Goal: Transaction & Acquisition: Purchase product/service

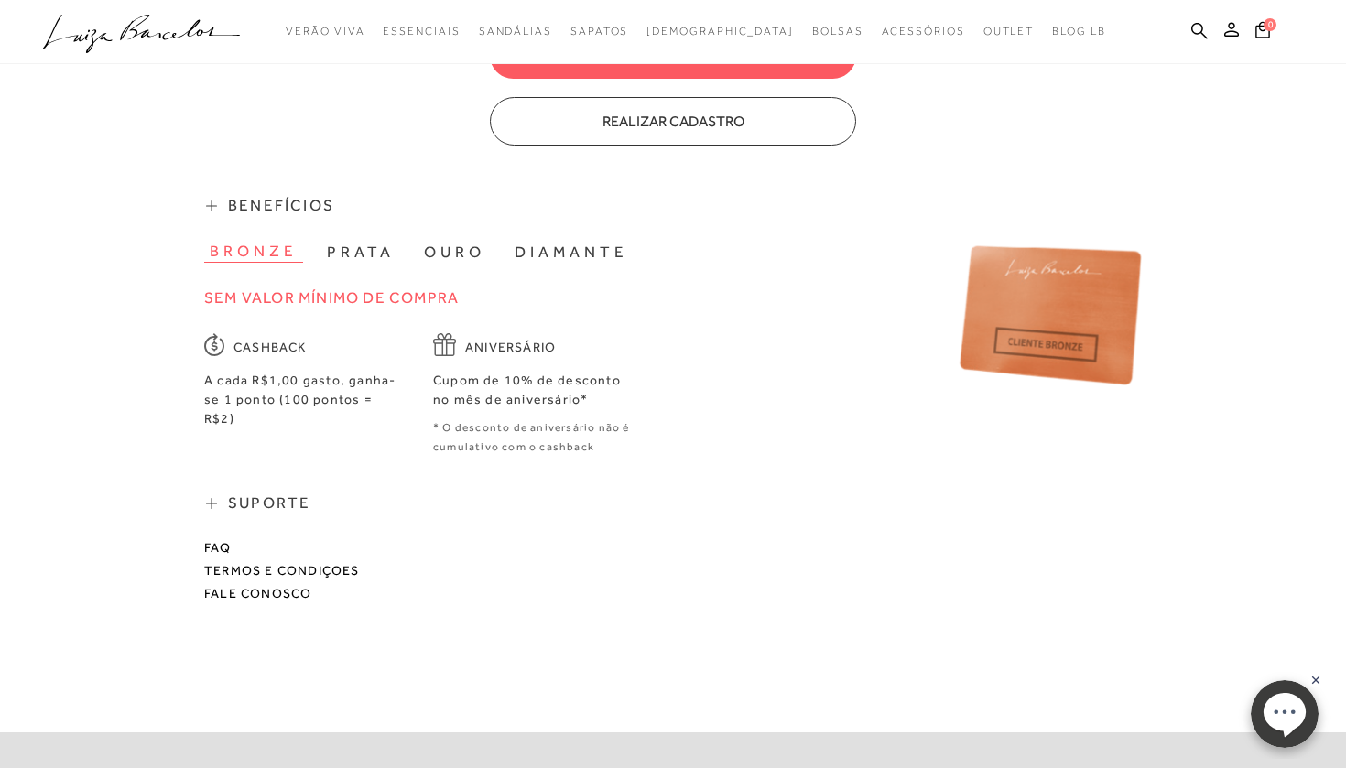
scroll to position [856, 0]
click at [342, 242] on button "prata" at bounding box center [360, 252] width 79 height 21
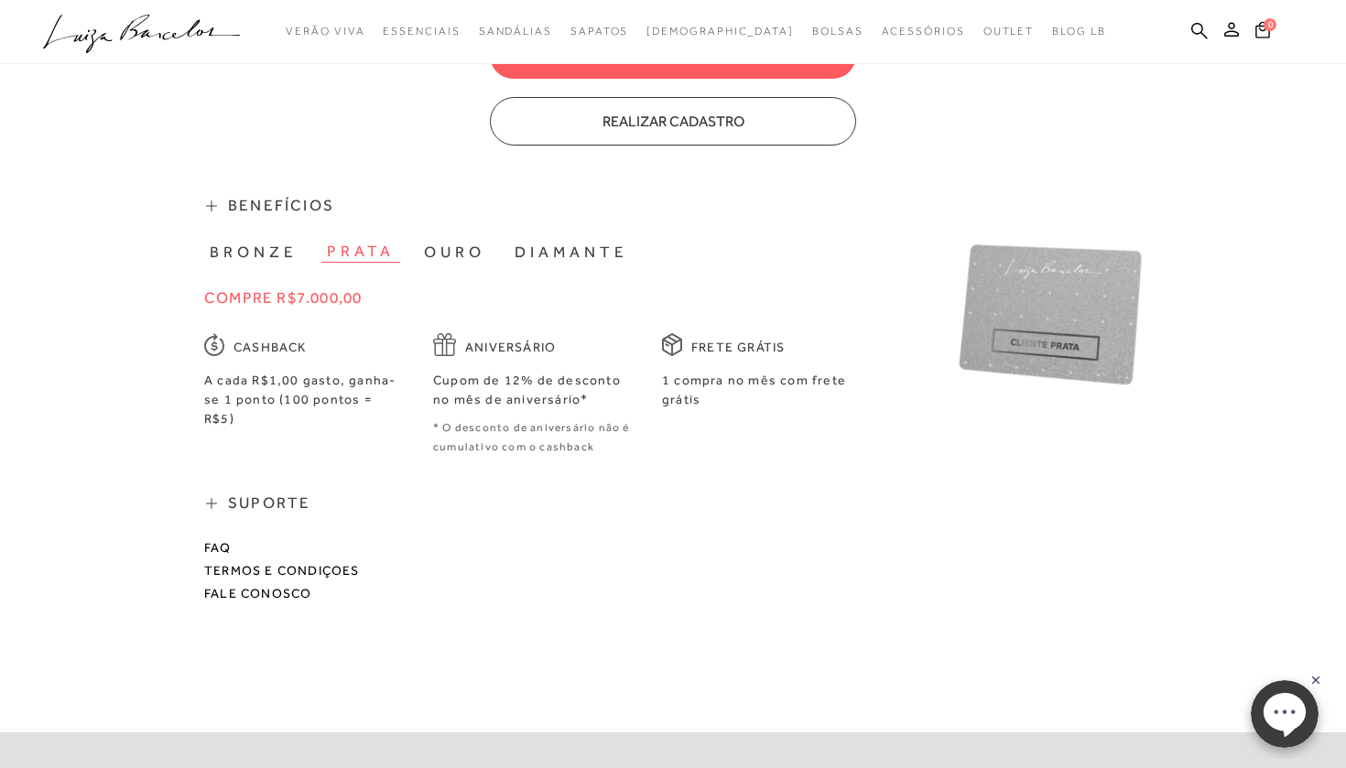
click at [450, 242] on button "ouro" at bounding box center [454, 252] width 72 height 21
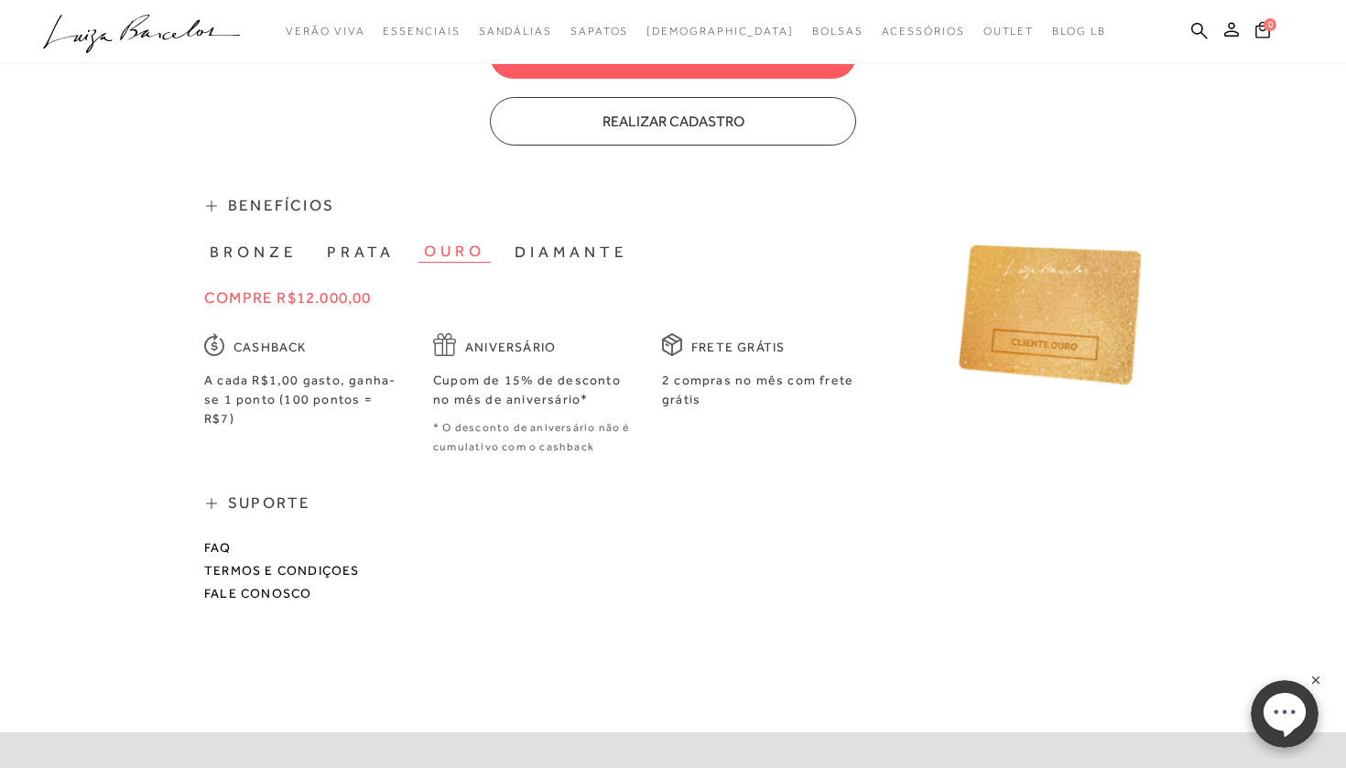
click at [548, 242] on button "diamante" at bounding box center [571, 252] width 125 height 21
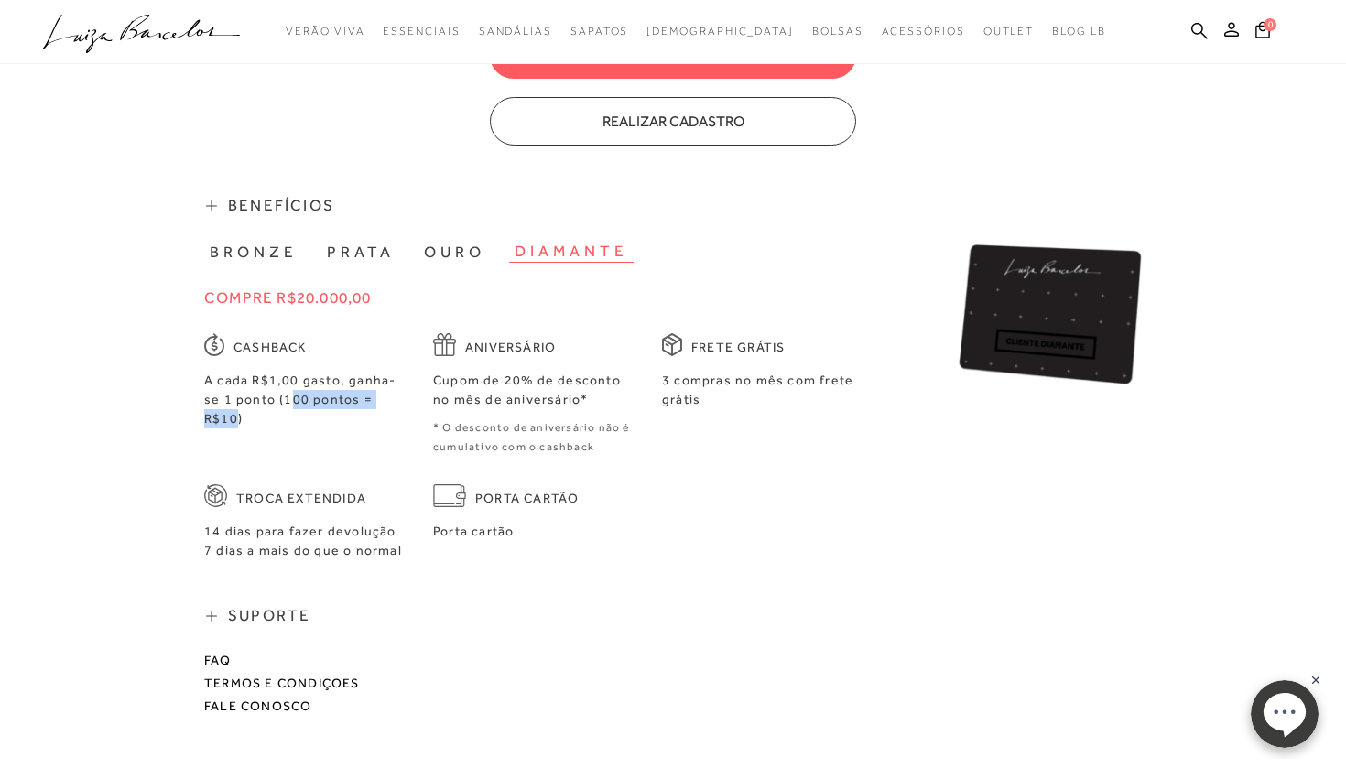
drag, startPoint x: 268, startPoint y: 387, endPoint x: 383, endPoint y: 387, distance: 114.5
click at [383, 387] on span "A cada R$1,00 gasto, ganha-se 1 ponto (100 pontos = R$10)" at bounding box center [299, 399] width 191 height 53
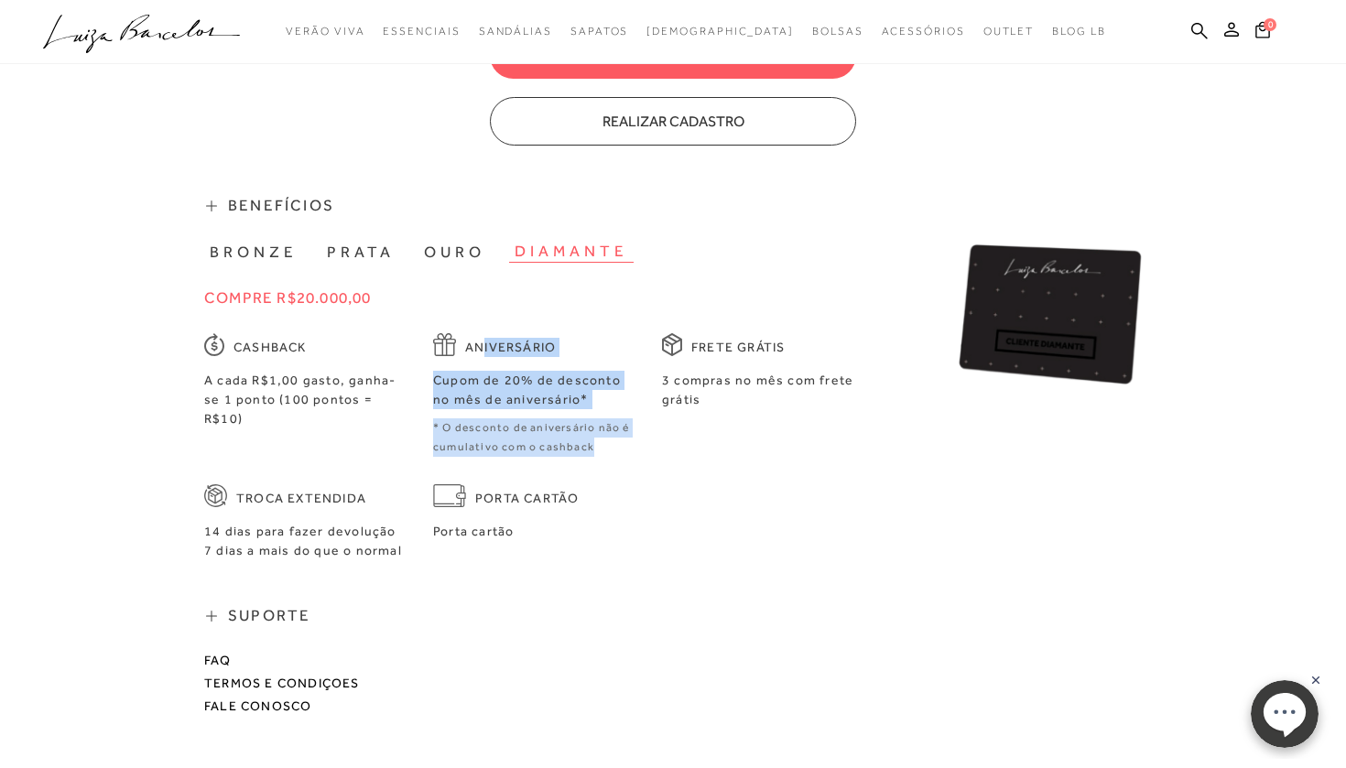
drag, startPoint x: 485, startPoint y: 338, endPoint x: 610, endPoint y: 429, distance: 154.6
click at [611, 429] on div "Aniversário Cupom de 20% de desconto no mês de aniversário* * O desconto de ani…" at bounding box center [533, 395] width 201 height 124
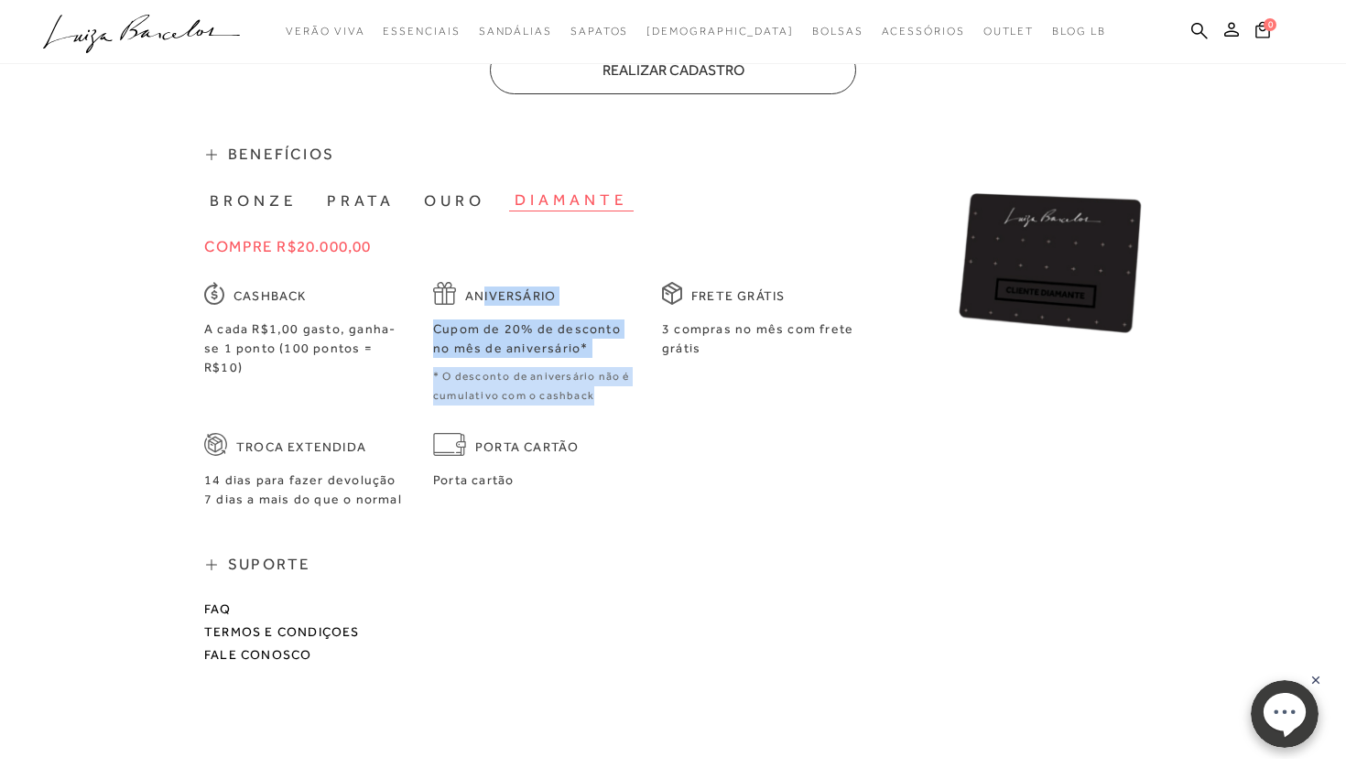
scroll to position [925, 0]
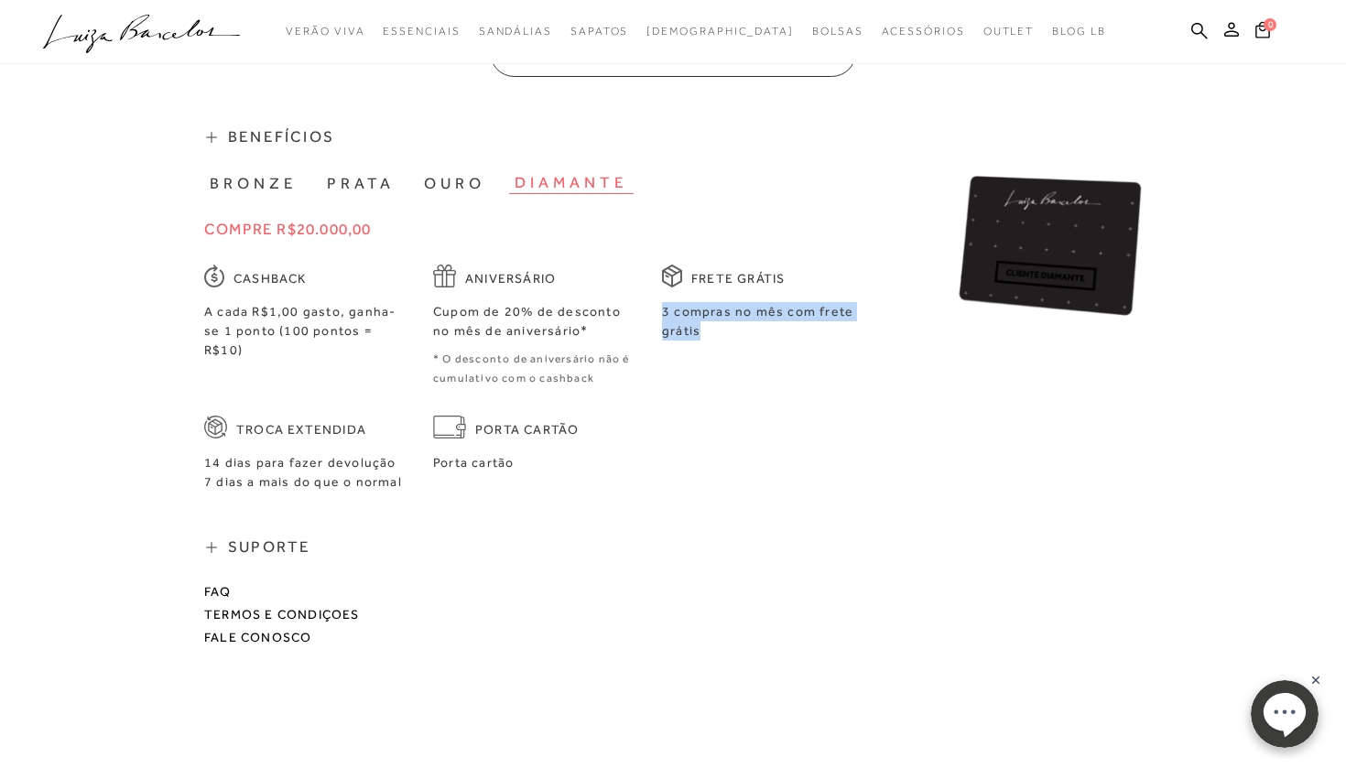
drag, startPoint x: 663, startPoint y: 299, endPoint x: 741, endPoint y: 319, distance: 80.2
click at [655, 319] on div "3 compras no mês com frete grátis" at bounding box center [762, 321] width 201 height 38
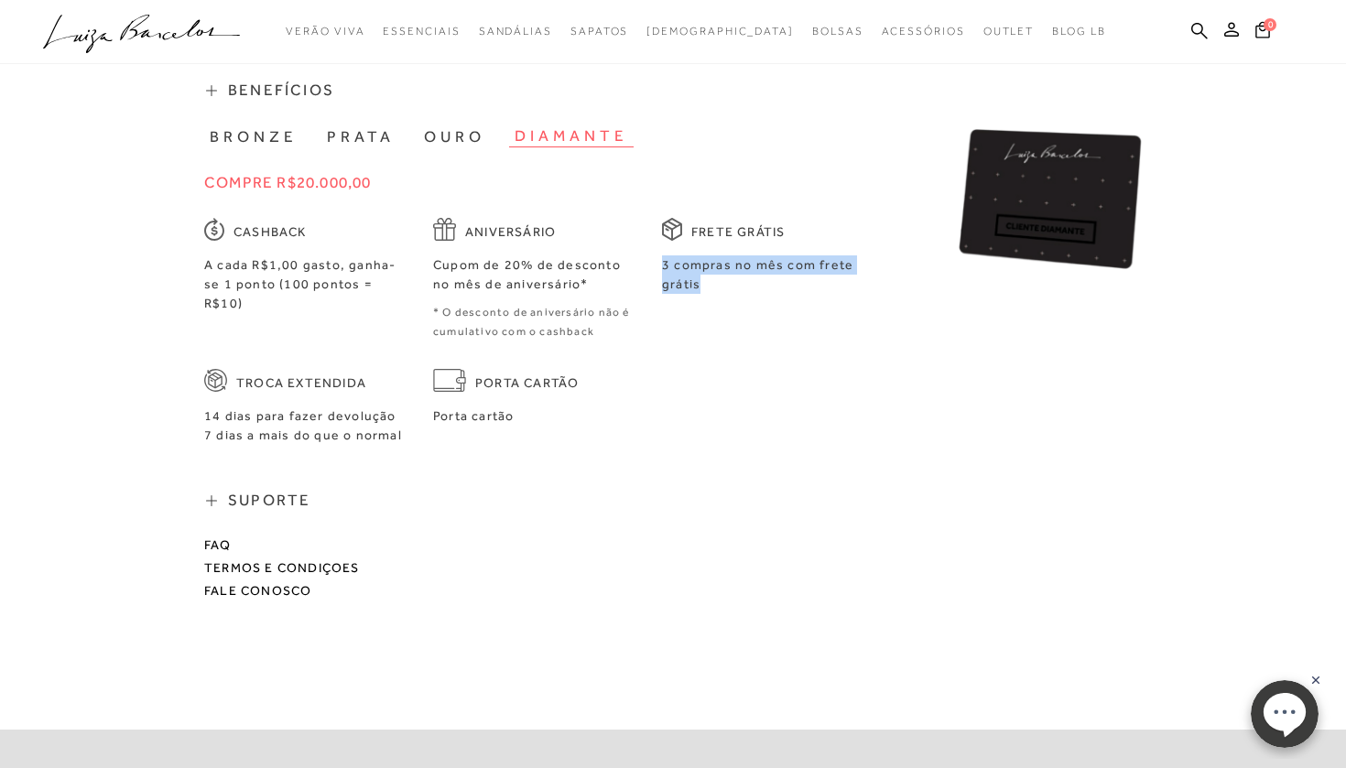
scroll to position [983, 0]
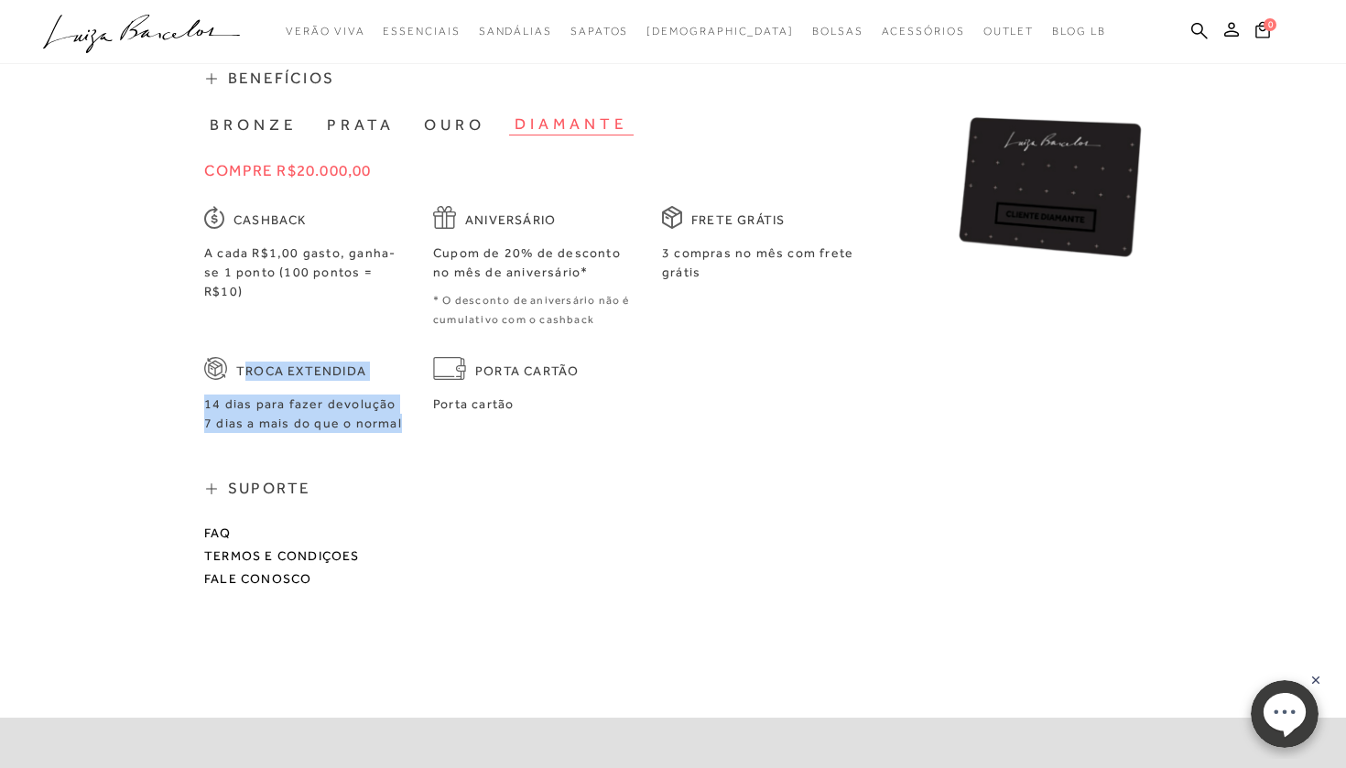
drag, startPoint x: 243, startPoint y: 353, endPoint x: 407, endPoint y: 414, distance: 175.9
click at [409, 415] on div "Cashback A cada R$1,00 gasto, ganha-se 1 ponto (100 pontos = R$10) Aniversário …" at bounding box center [568, 324] width 729 height 236
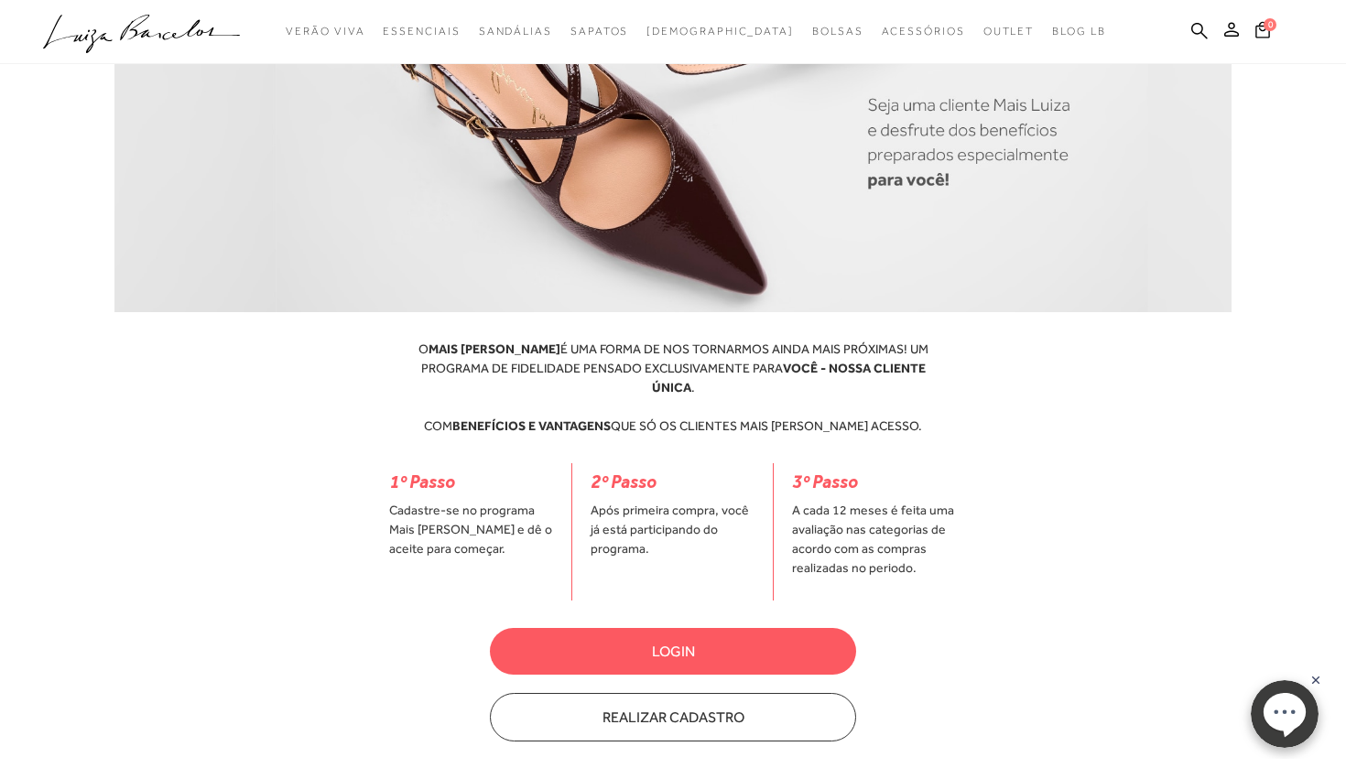
scroll to position [264, 0]
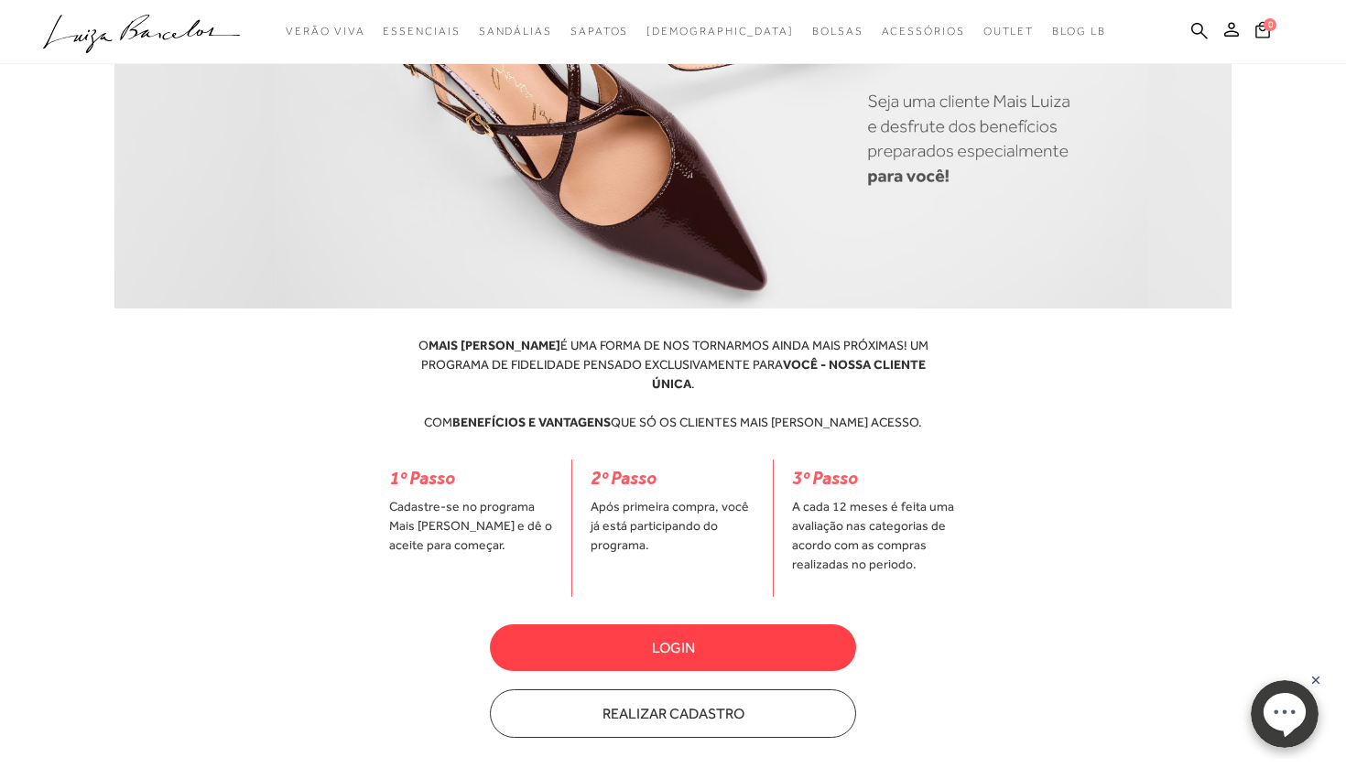
click at [652, 557] on button "Login" at bounding box center [673, 647] width 366 height 47
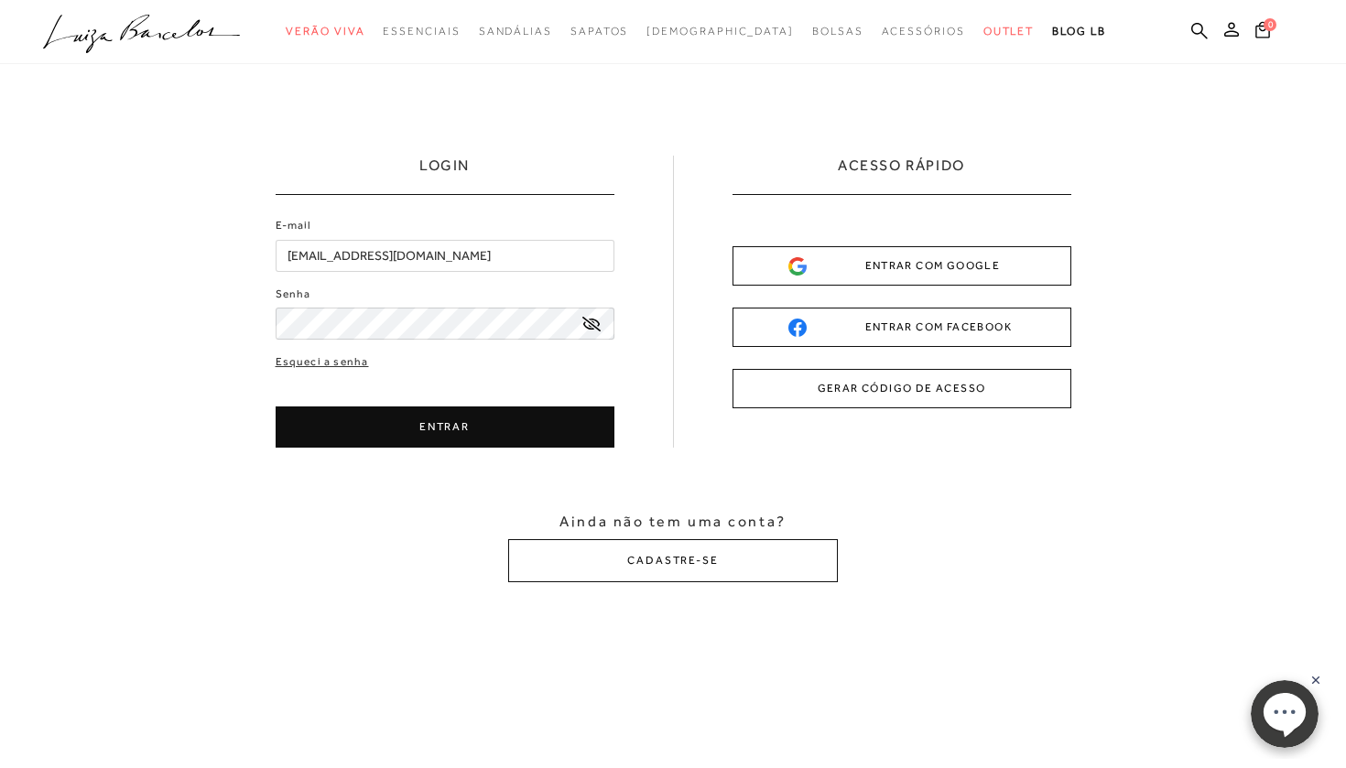
click at [655, 265] on div "ENTRAR COM GOOGLE" at bounding box center [901, 265] width 227 height 19
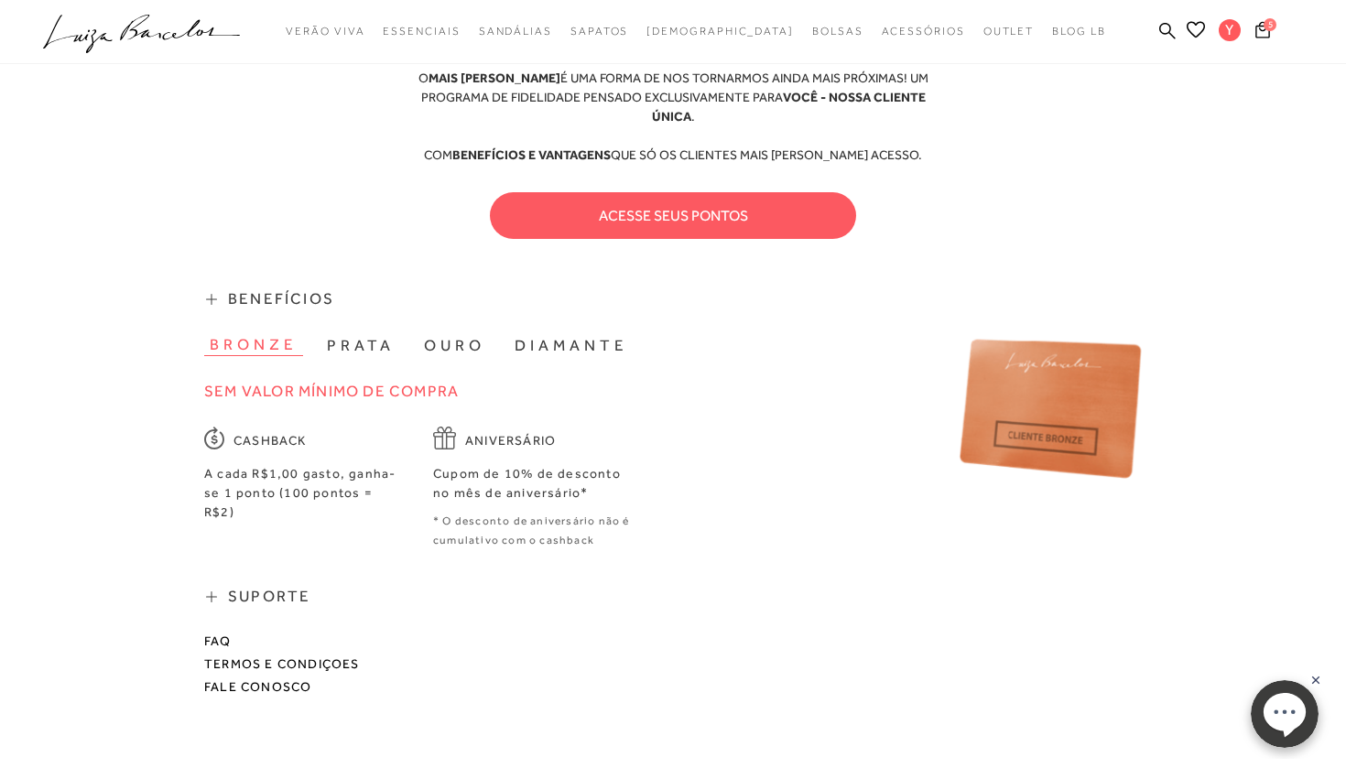
scroll to position [559, 0]
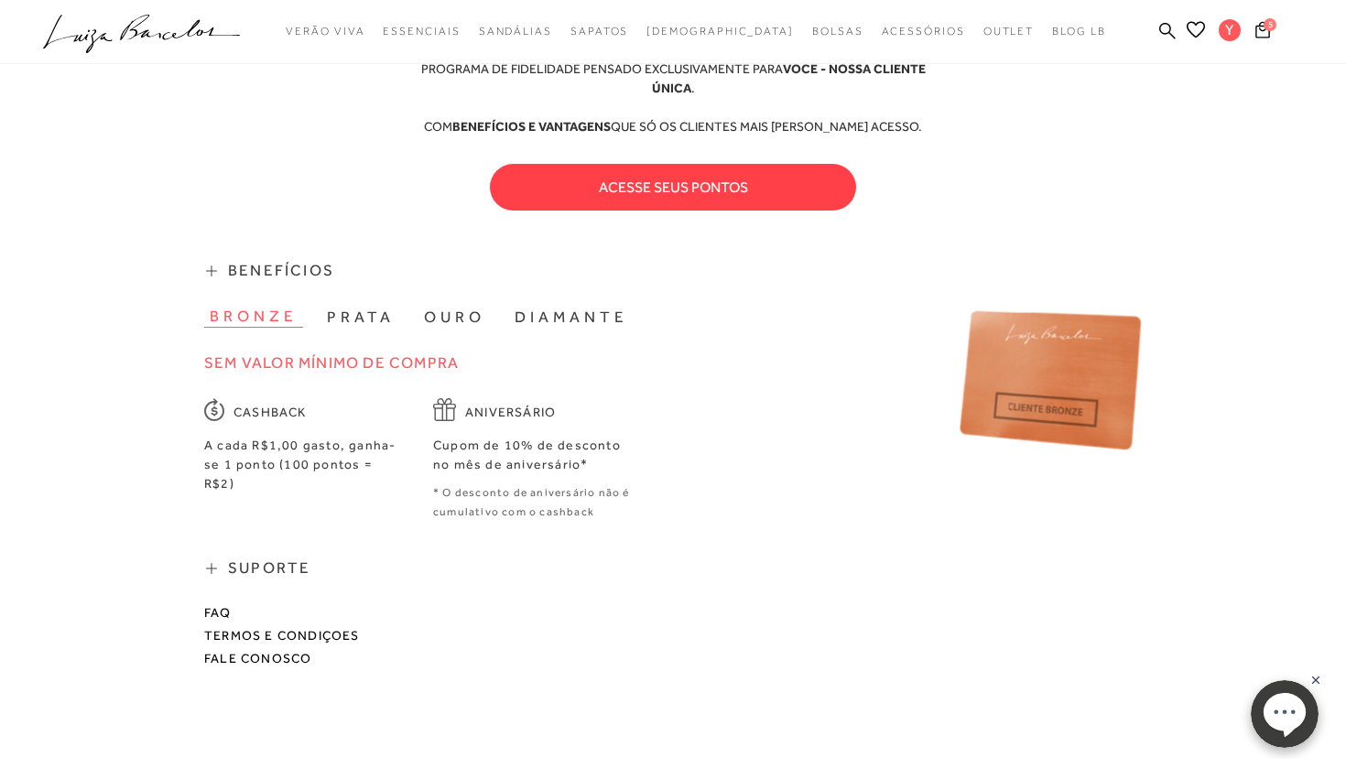
click at [647, 176] on button "acesse seus pontos" at bounding box center [673, 187] width 366 height 47
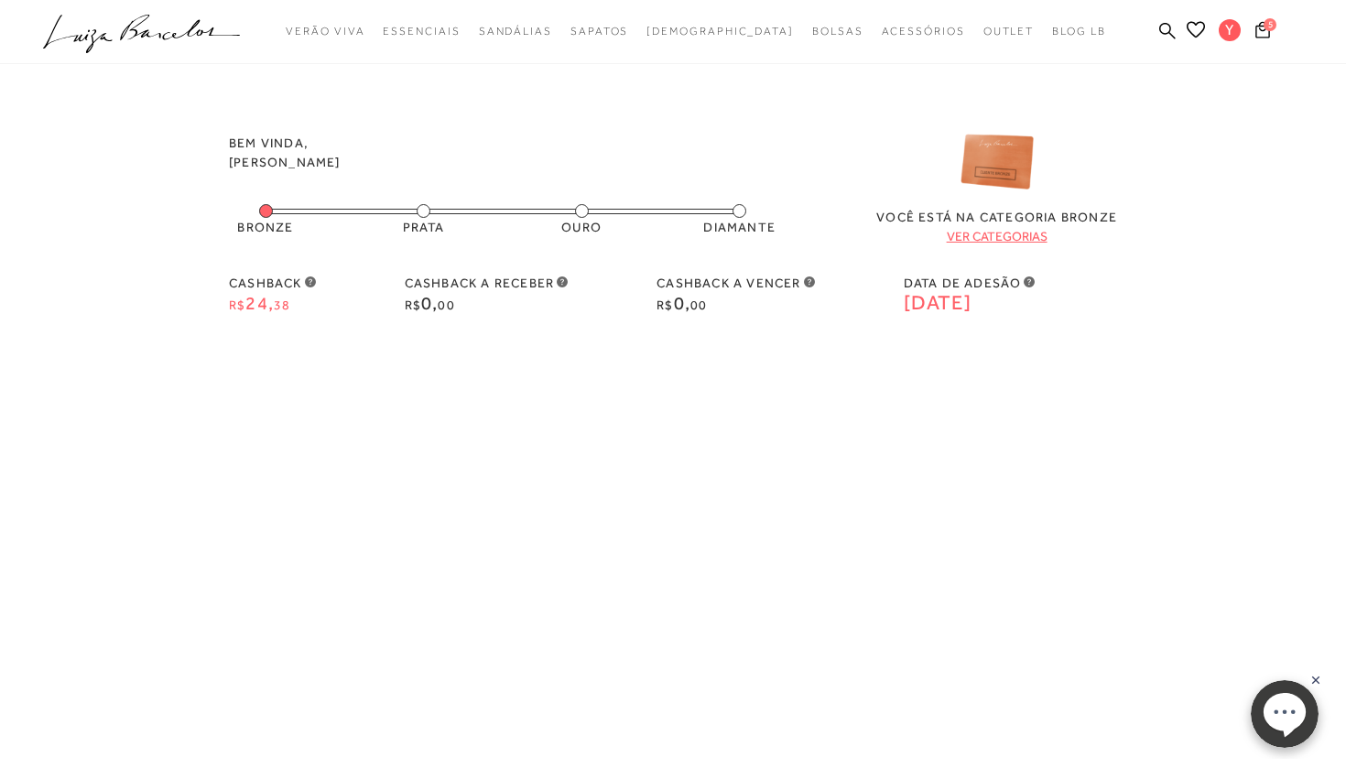
scroll to position [0, 0]
click at [988, 238] on link "ver categorias" at bounding box center [997, 236] width 101 height 15
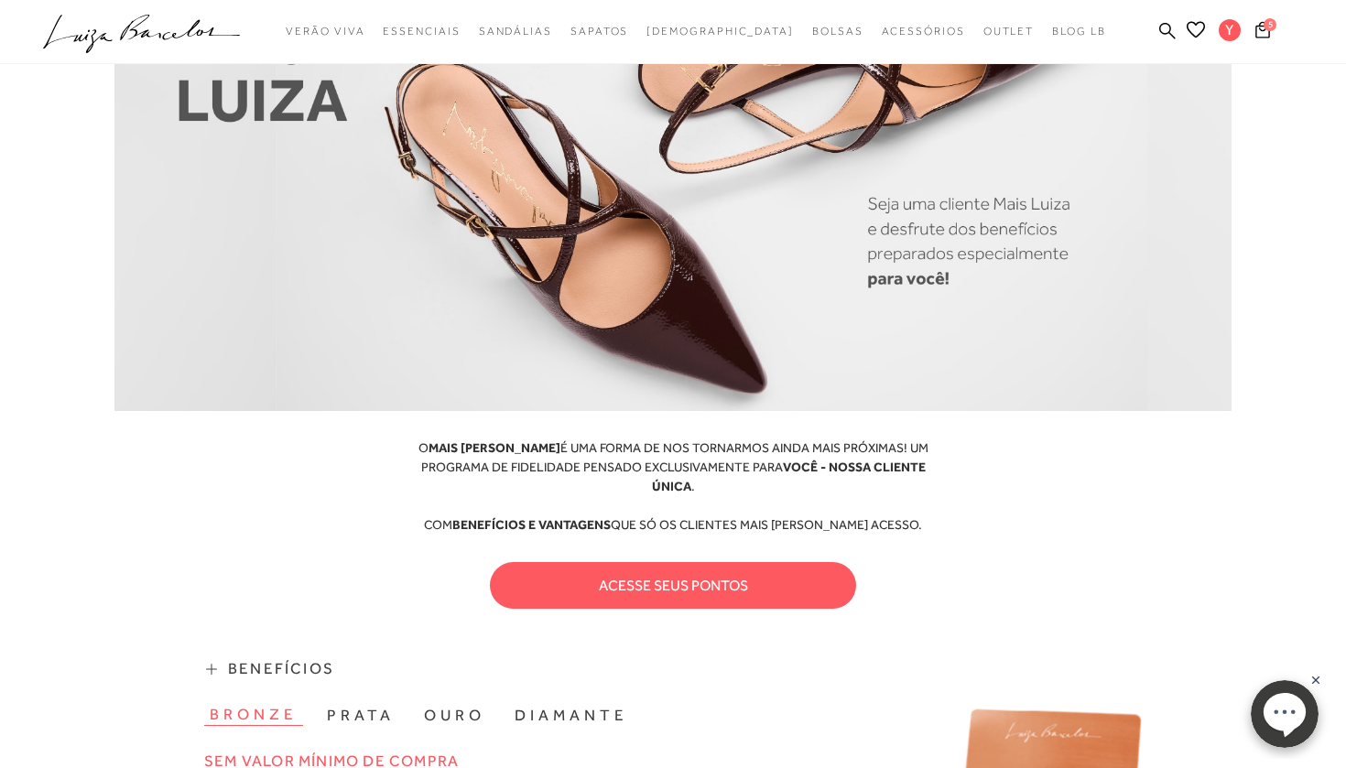
scroll to position [164, 0]
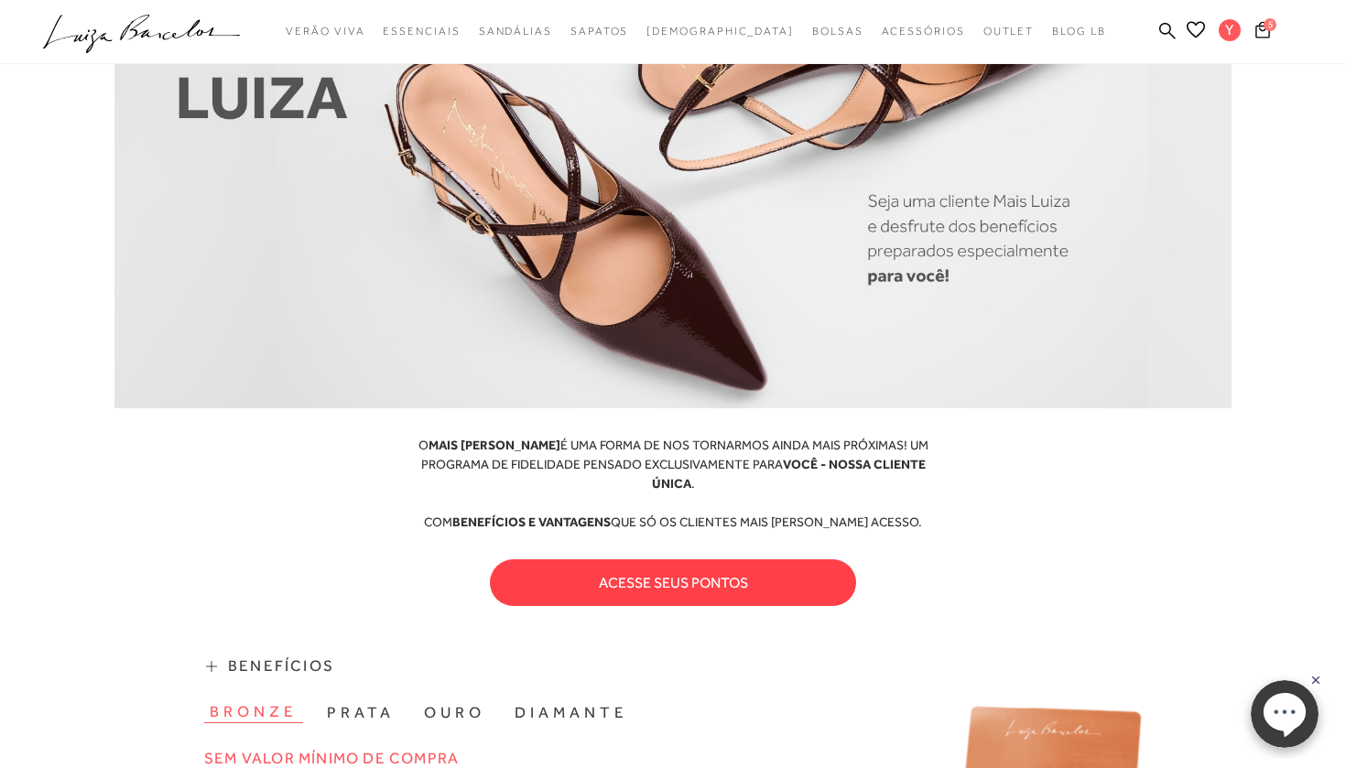
click at [654, 562] on button "acesse seus pontos" at bounding box center [673, 582] width 366 height 47
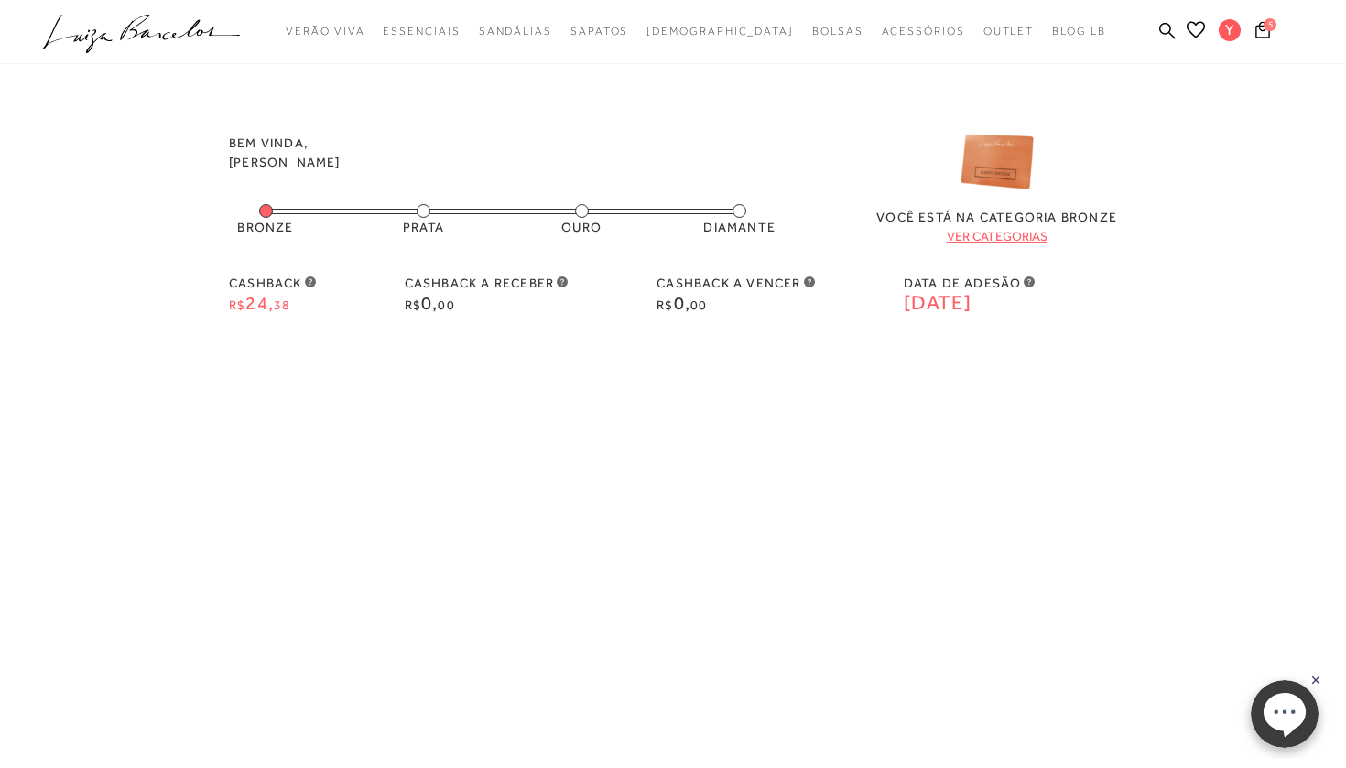
scroll to position [0, 0]
click at [313, 280] on icon at bounding box center [310, 282] width 11 height 11
click at [1267, 22] on span "5" at bounding box center [1270, 24] width 13 height 13
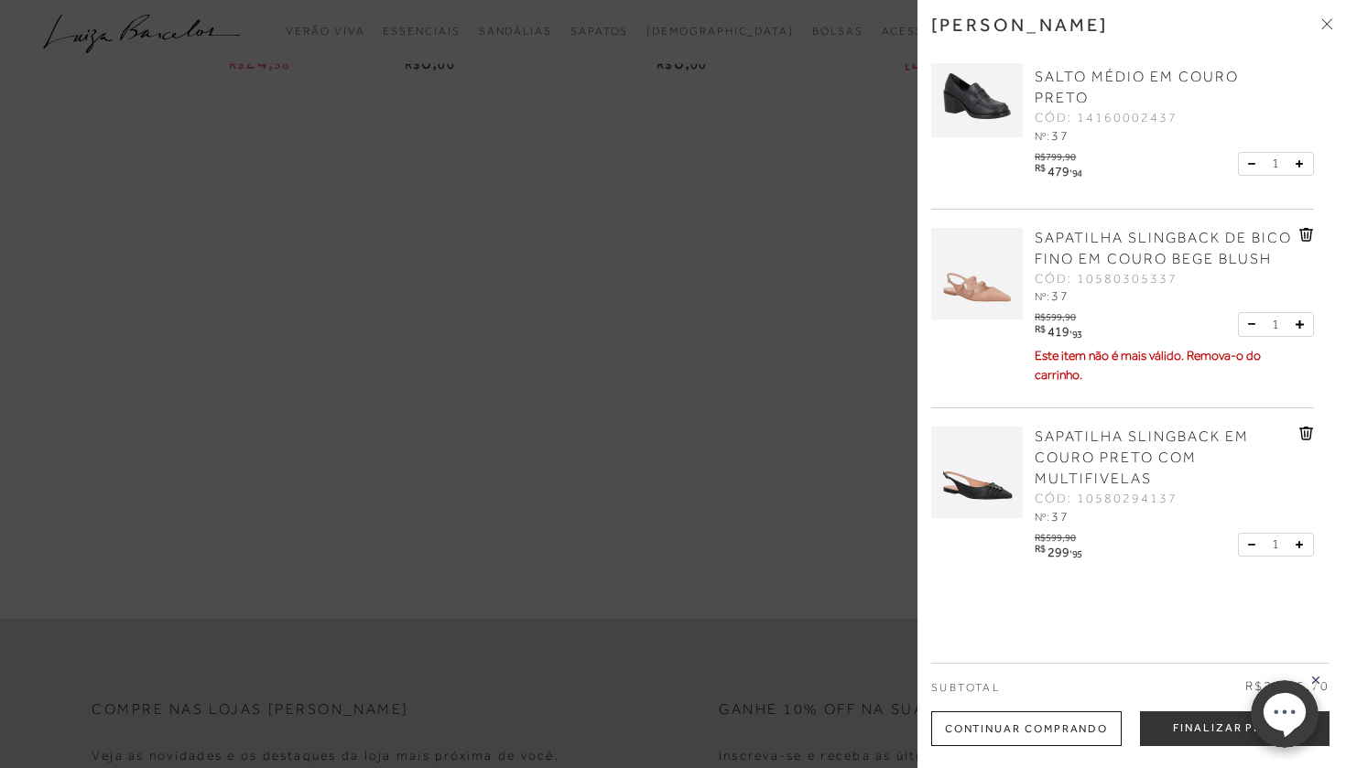
scroll to position [274, 0]
click at [1307, 232] on icon at bounding box center [1308, 235] width 2 height 7
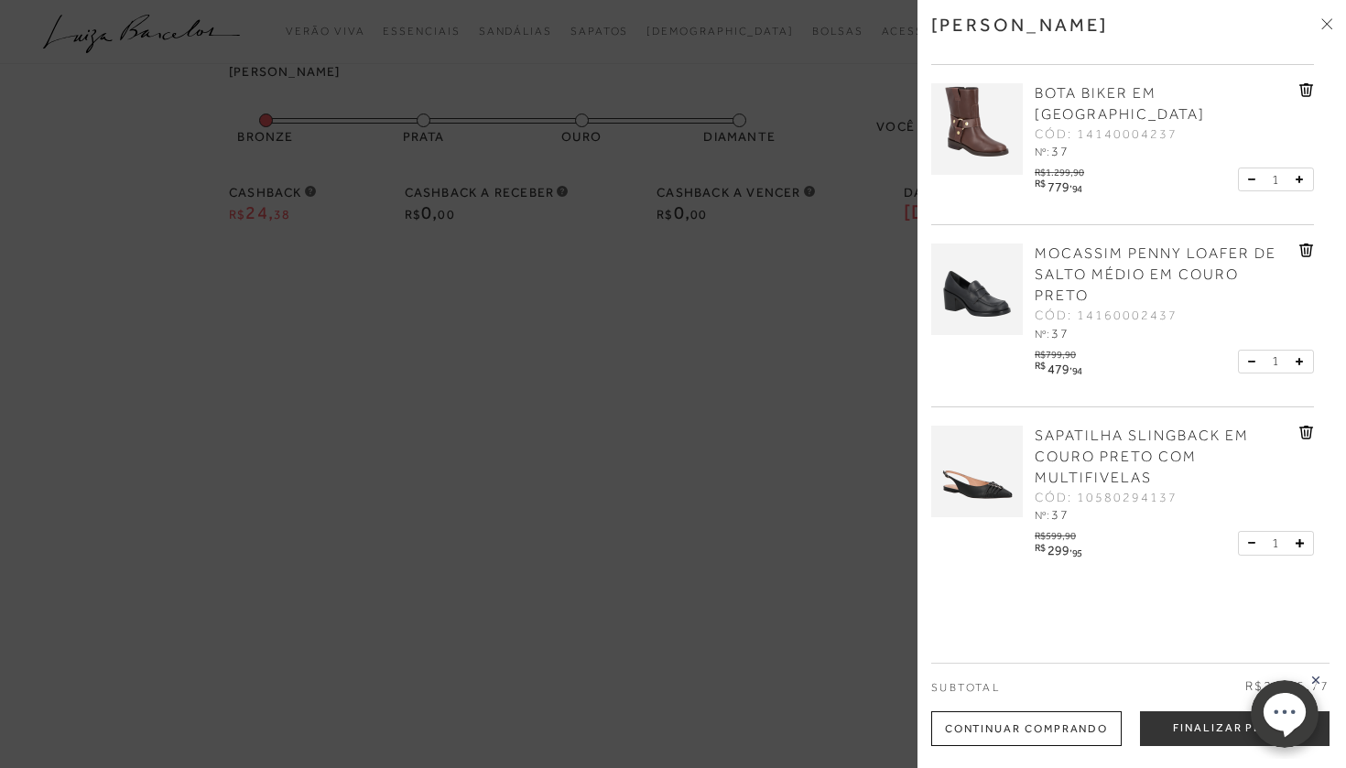
scroll to position [179, 0]
click at [648, 383] on div at bounding box center [673, 384] width 1346 height 768
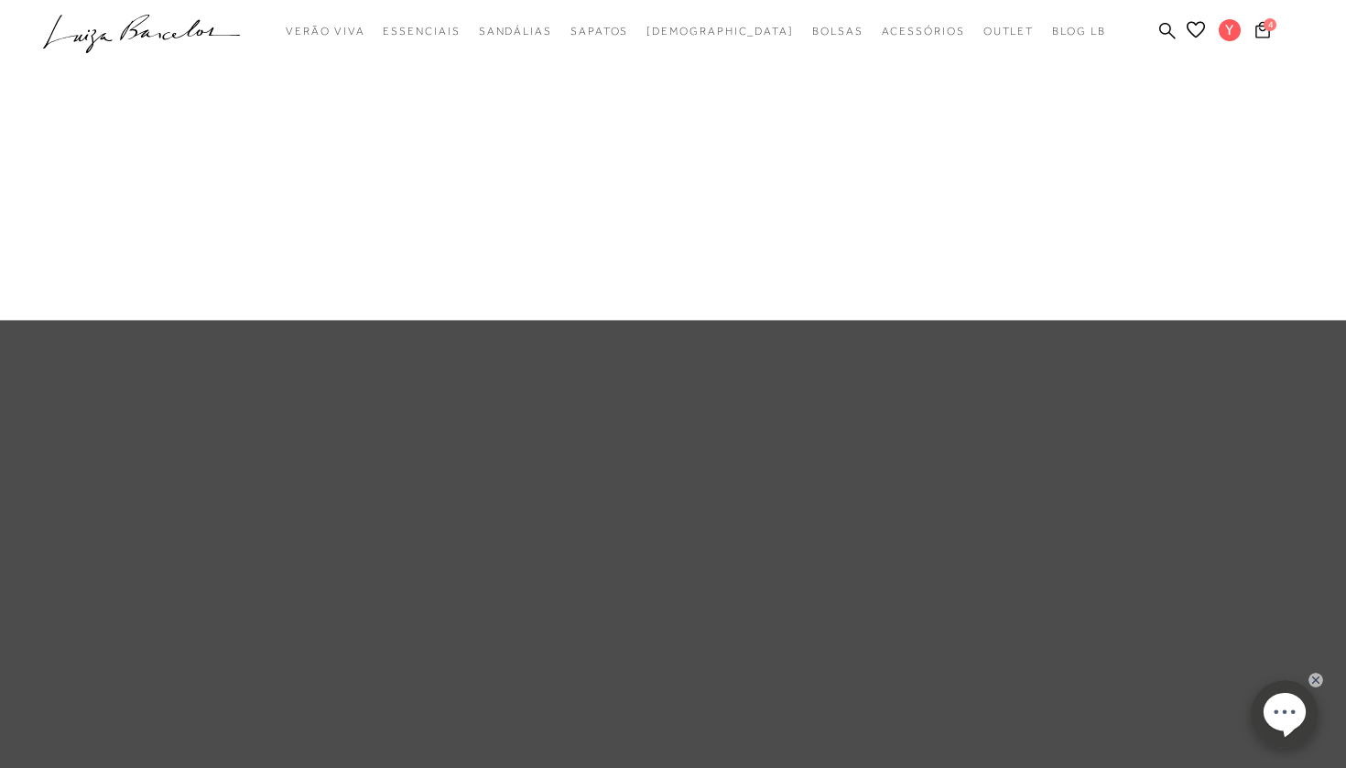
scroll to position [0, 0]
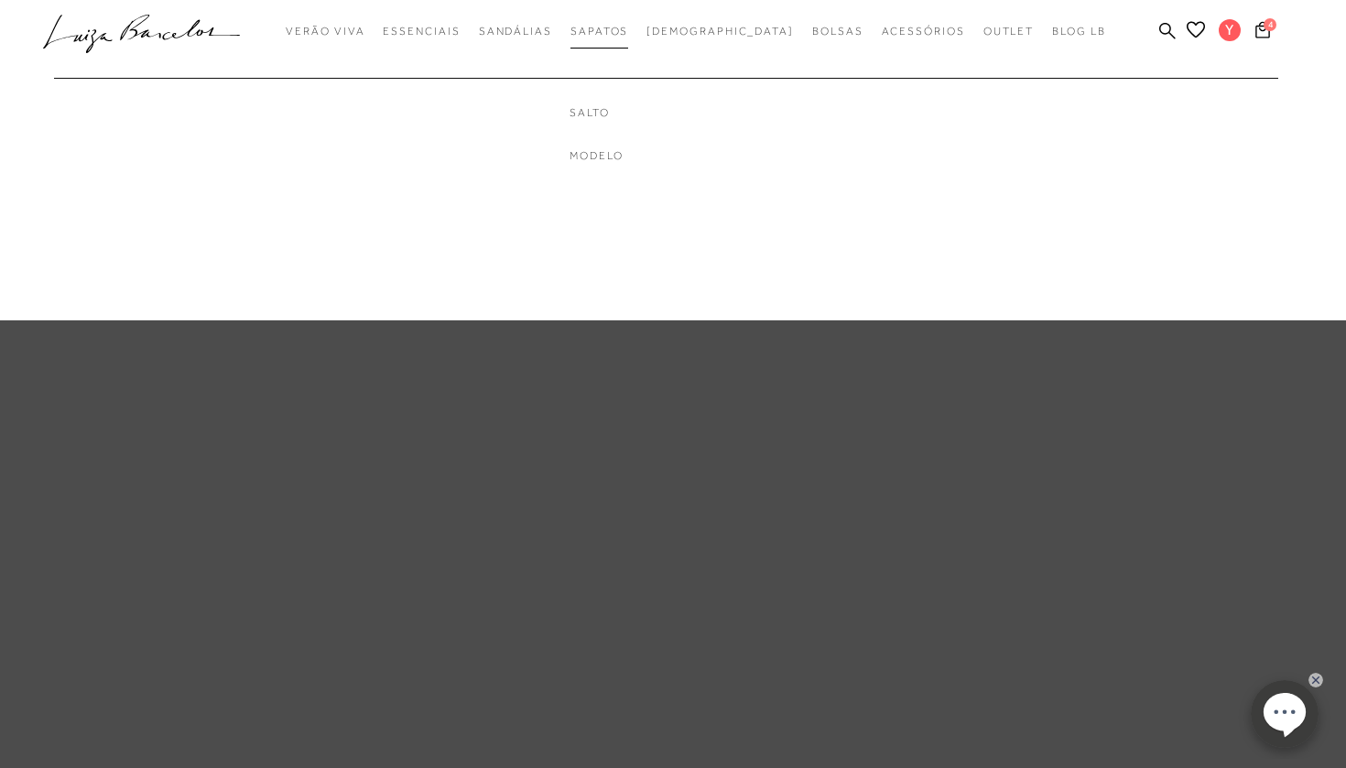
click at [627, 28] on span "Sapatos" at bounding box center [599, 31] width 58 height 13
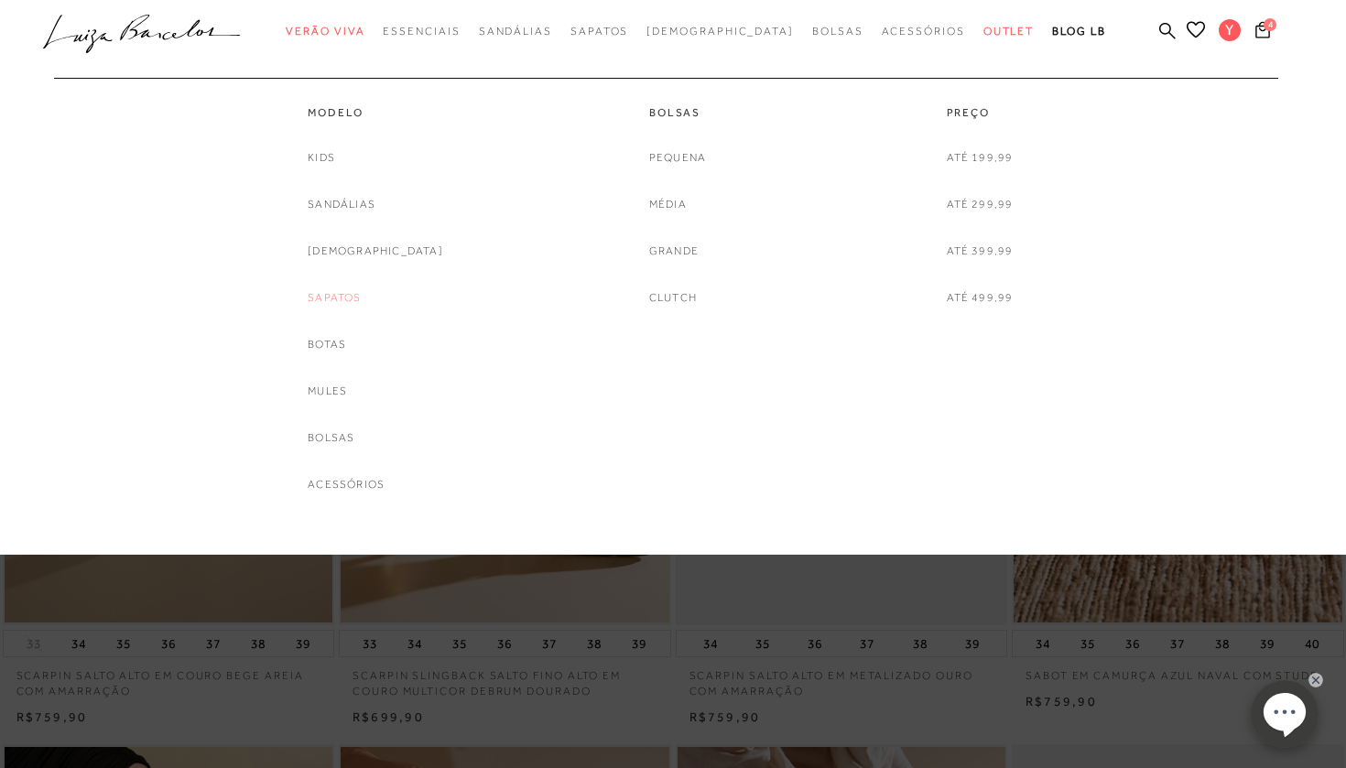
click at [361, 294] on link "Sapatos" at bounding box center [334, 297] width 53 height 19
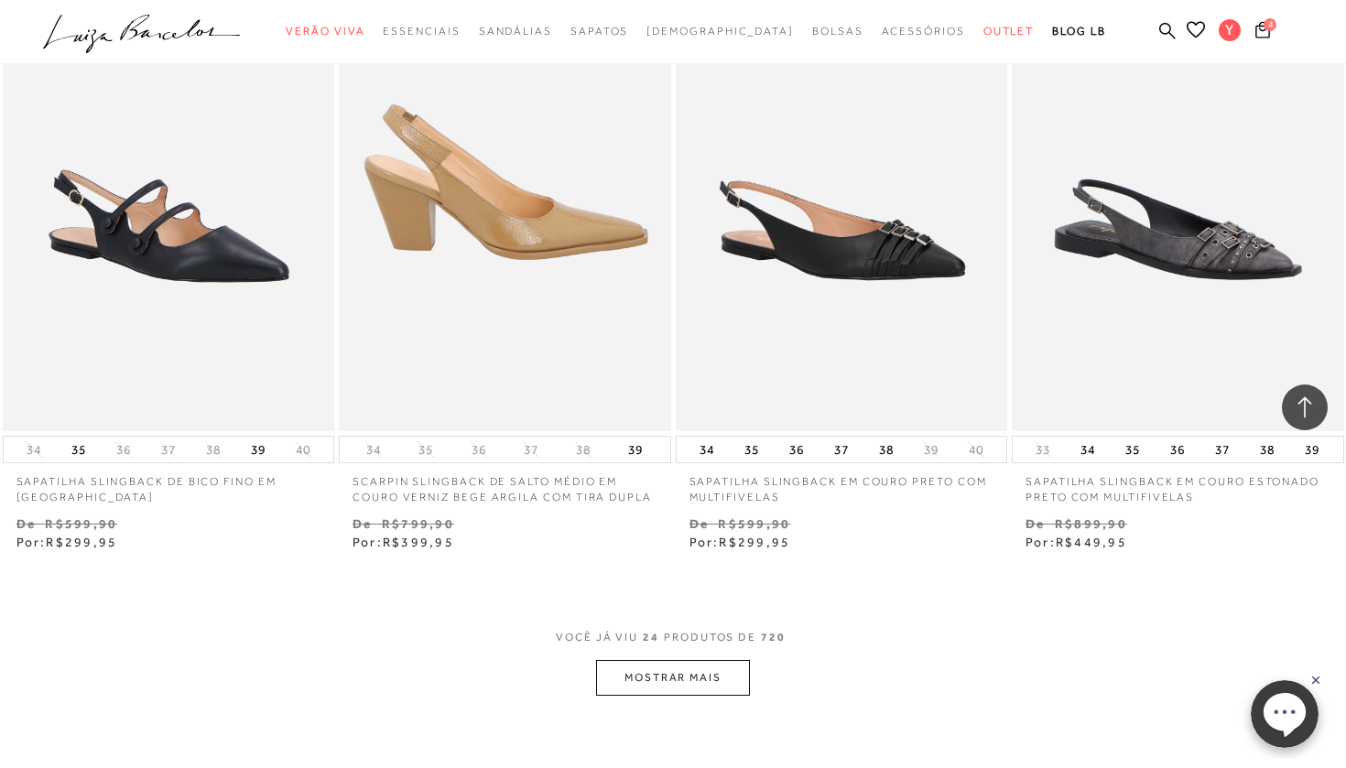
scroll to position [3393, 0]
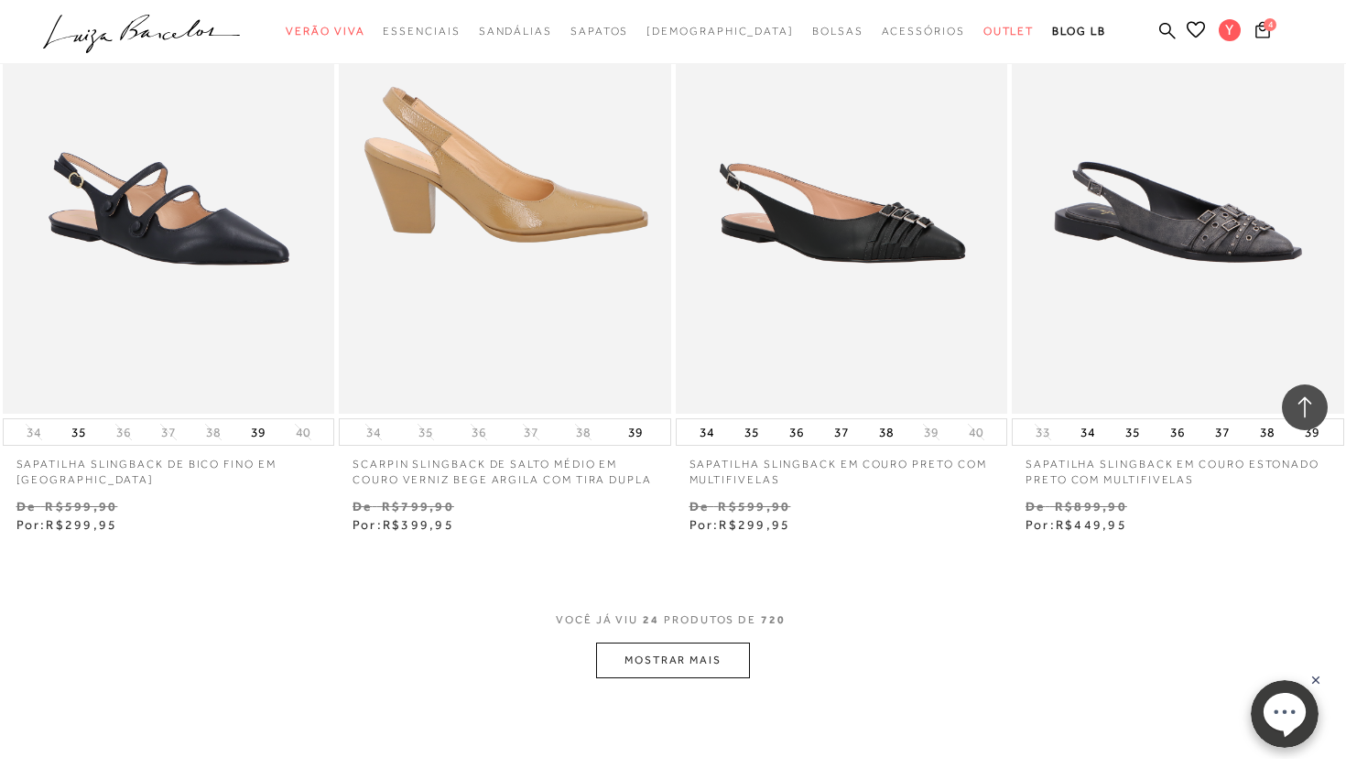
click at [671, 644] on button "MOSTRAR MAIS" at bounding box center [673, 661] width 154 height 36
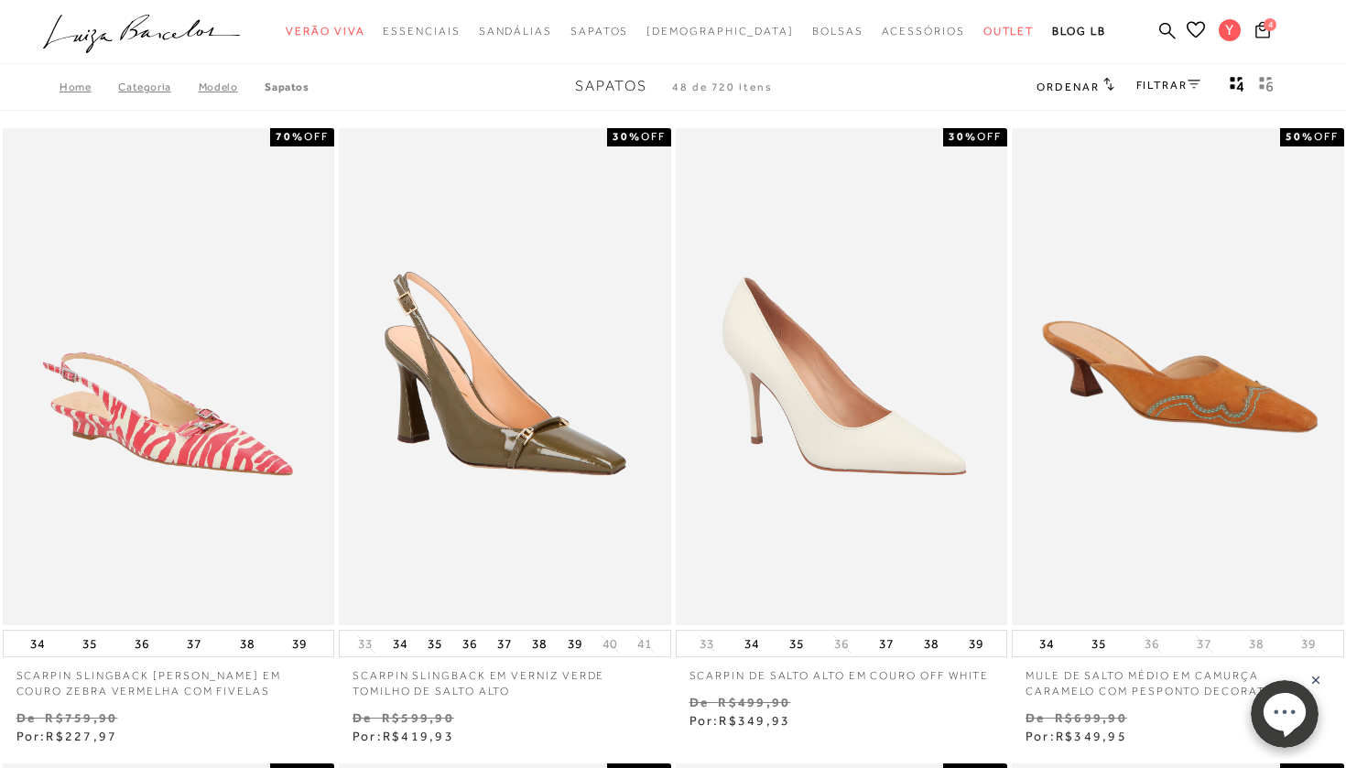
scroll to position [0, 0]
click at [1193, 87] on link "FILTRAR" at bounding box center [1168, 85] width 64 height 13
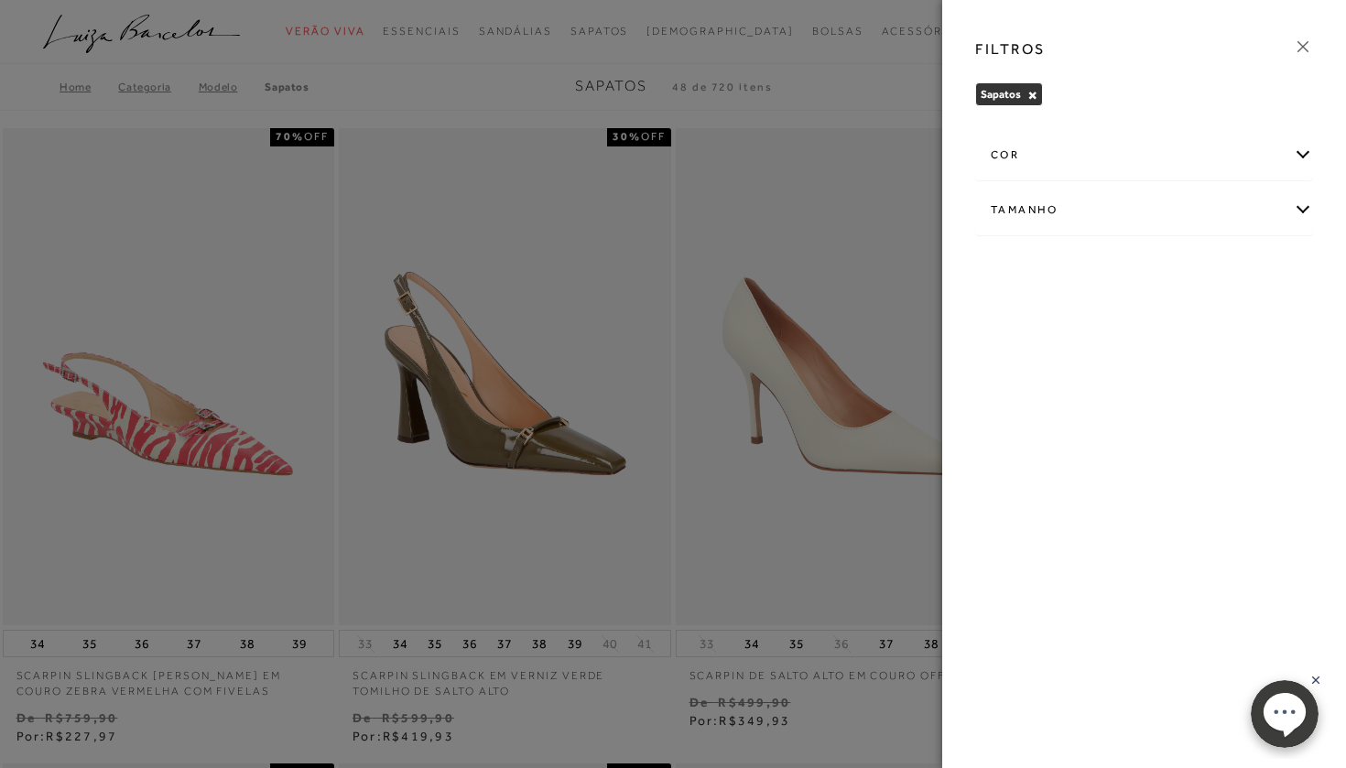
click at [1304, 208] on div "Tamanho" at bounding box center [1144, 210] width 336 height 49
click at [1008, 363] on span "37" at bounding box center [1005, 366] width 27 height 14
click at [1005, 363] on input "37" at bounding box center [996, 369] width 18 height 18
checkbox input "true"
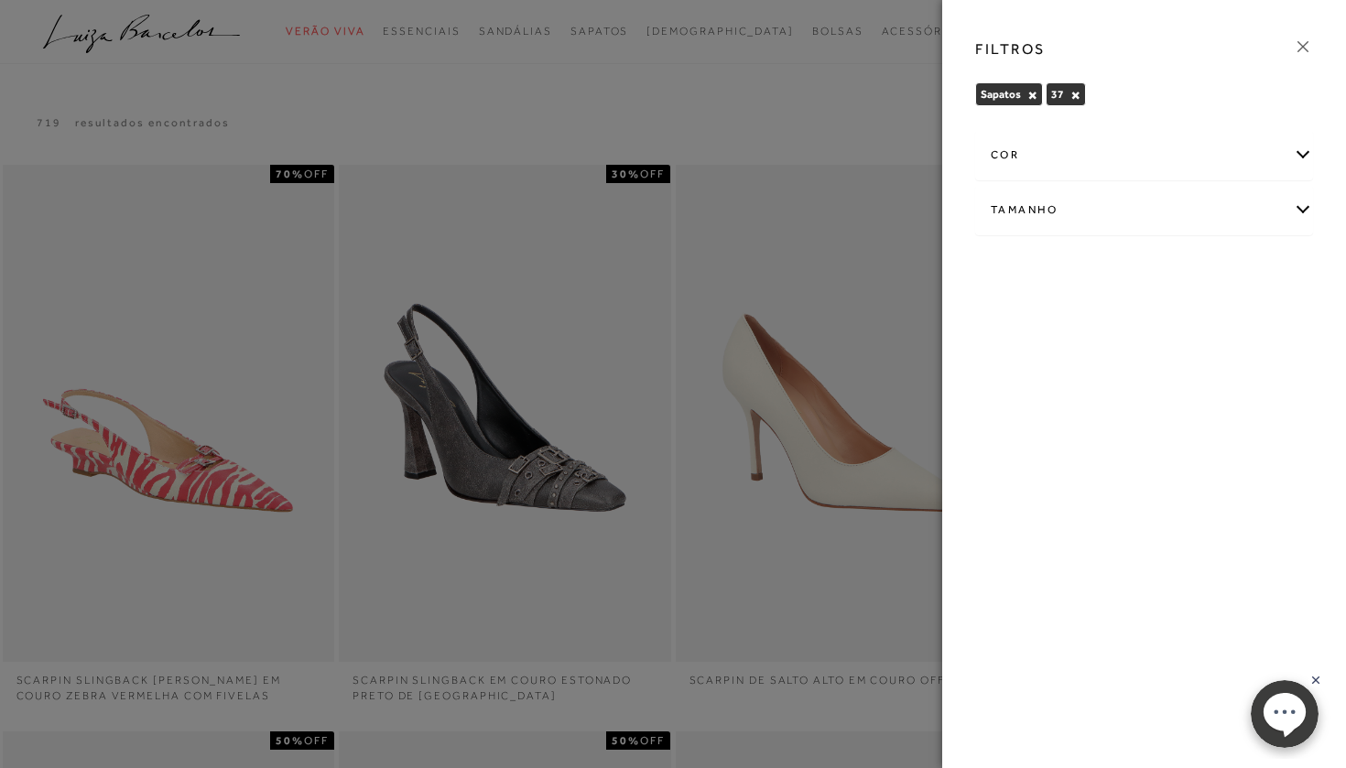
click at [1302, 46] on icon at bounding box center [1302, 46] width 11 height 11
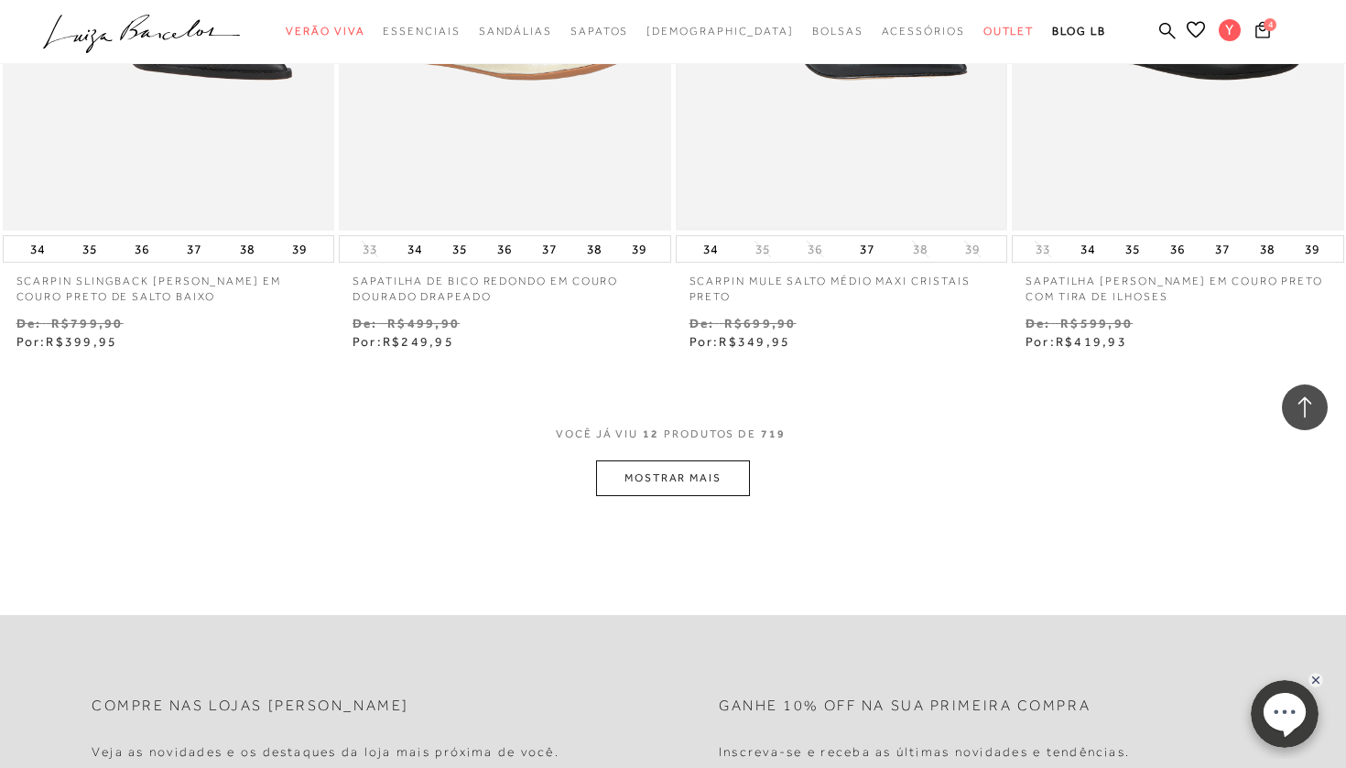
scroll to position [1818, 0]
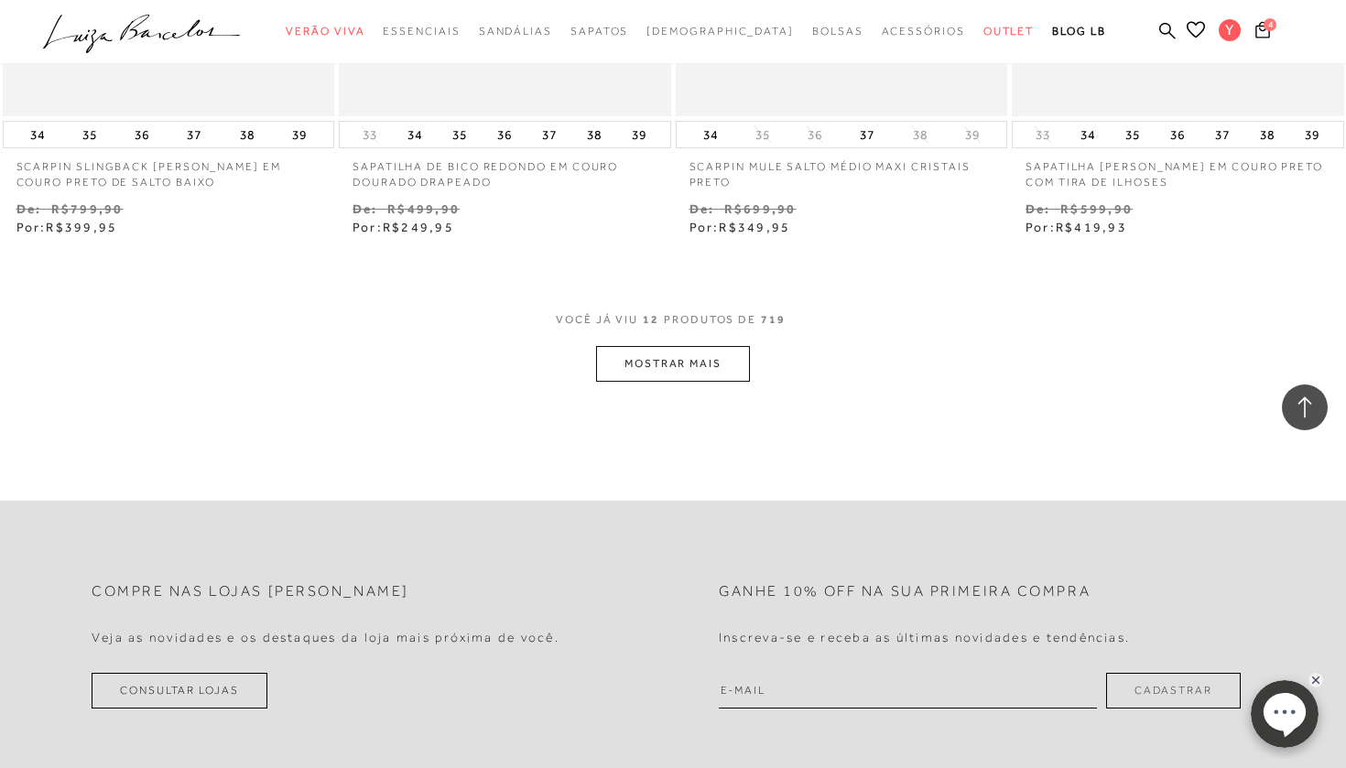
click at [652, 359] on button "MOSTRAR MAIS" at bounding box center [673, 364] width 154 height 36
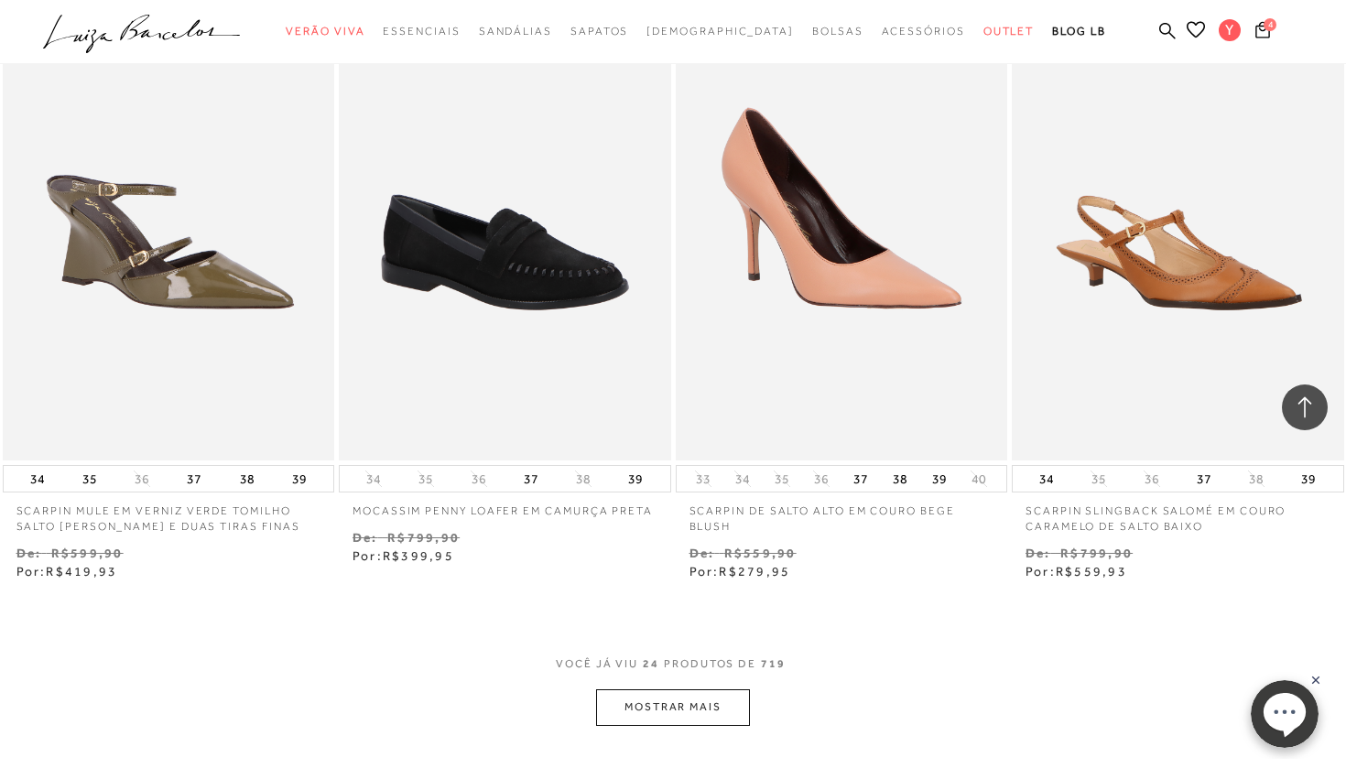
scroll to position [3386, 0]
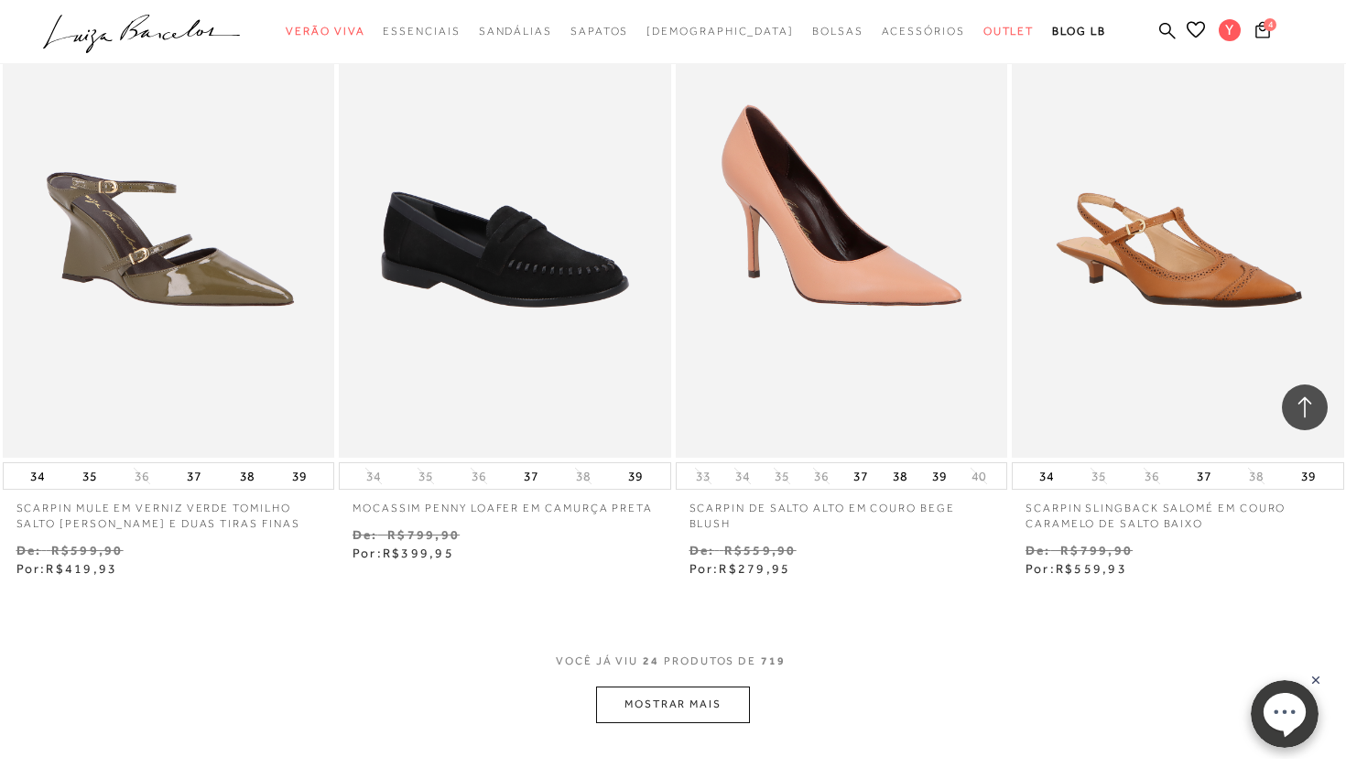
click at [647, 697] on button "MOSTRAR MAIS" at bounding box center [673, 705] width 154 height 36
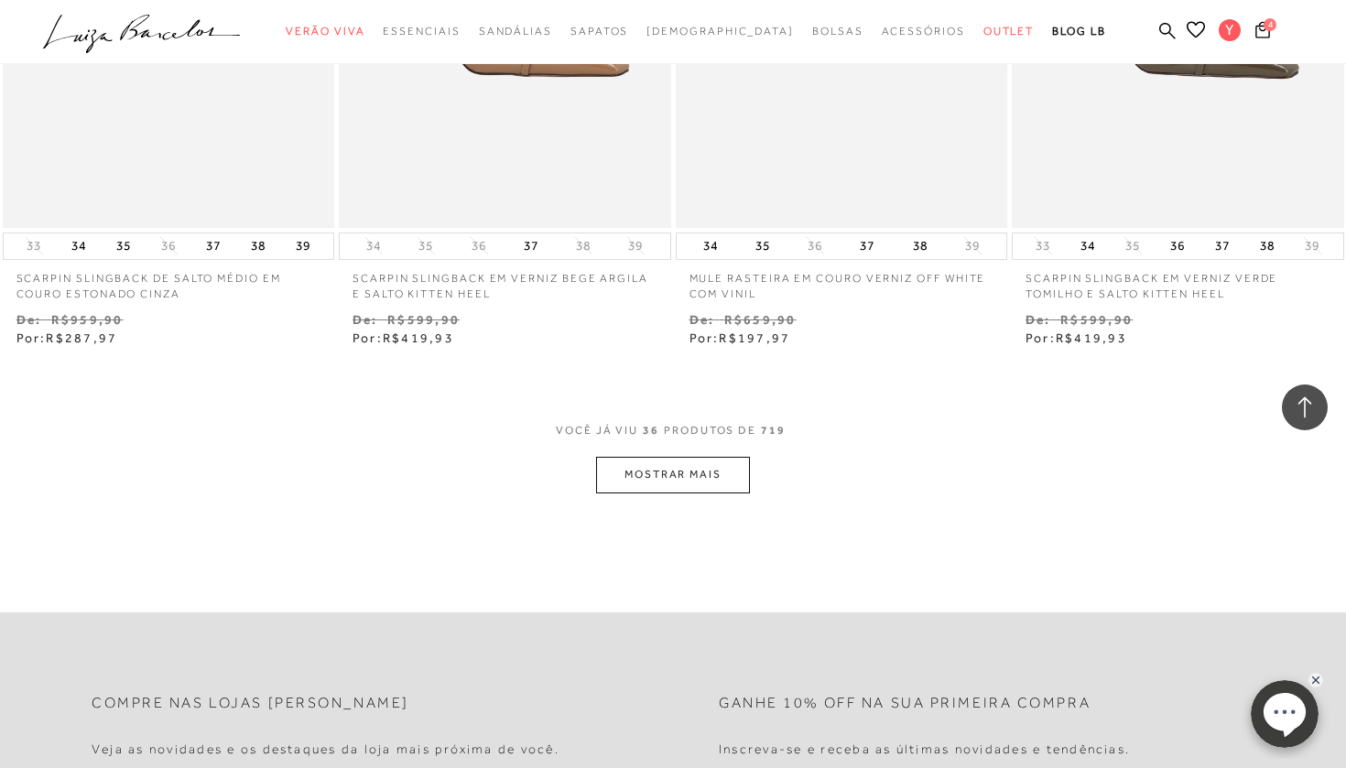
scroll to position [5551, 0]
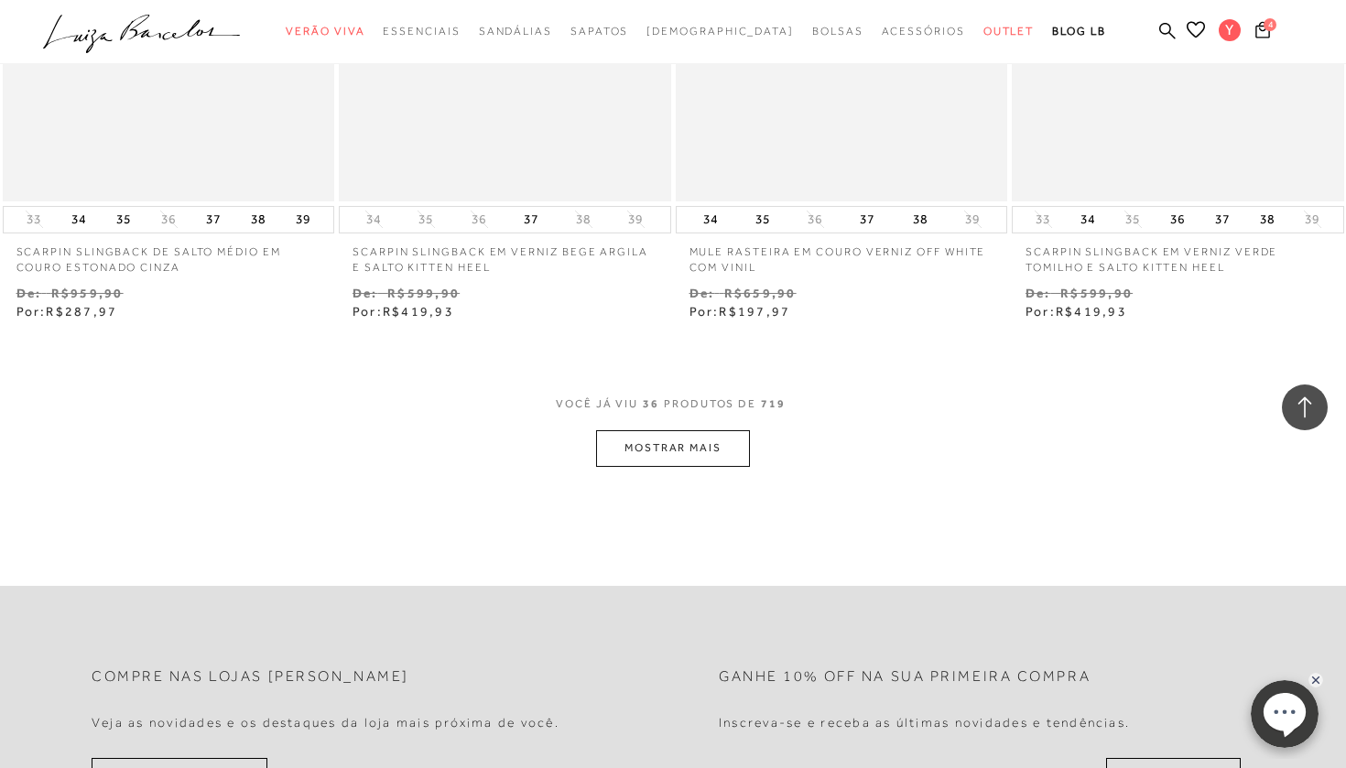
click at [678, 431] on button "MOSTRAR MAIS" at bounding box center [673, 448] width 154 height 36
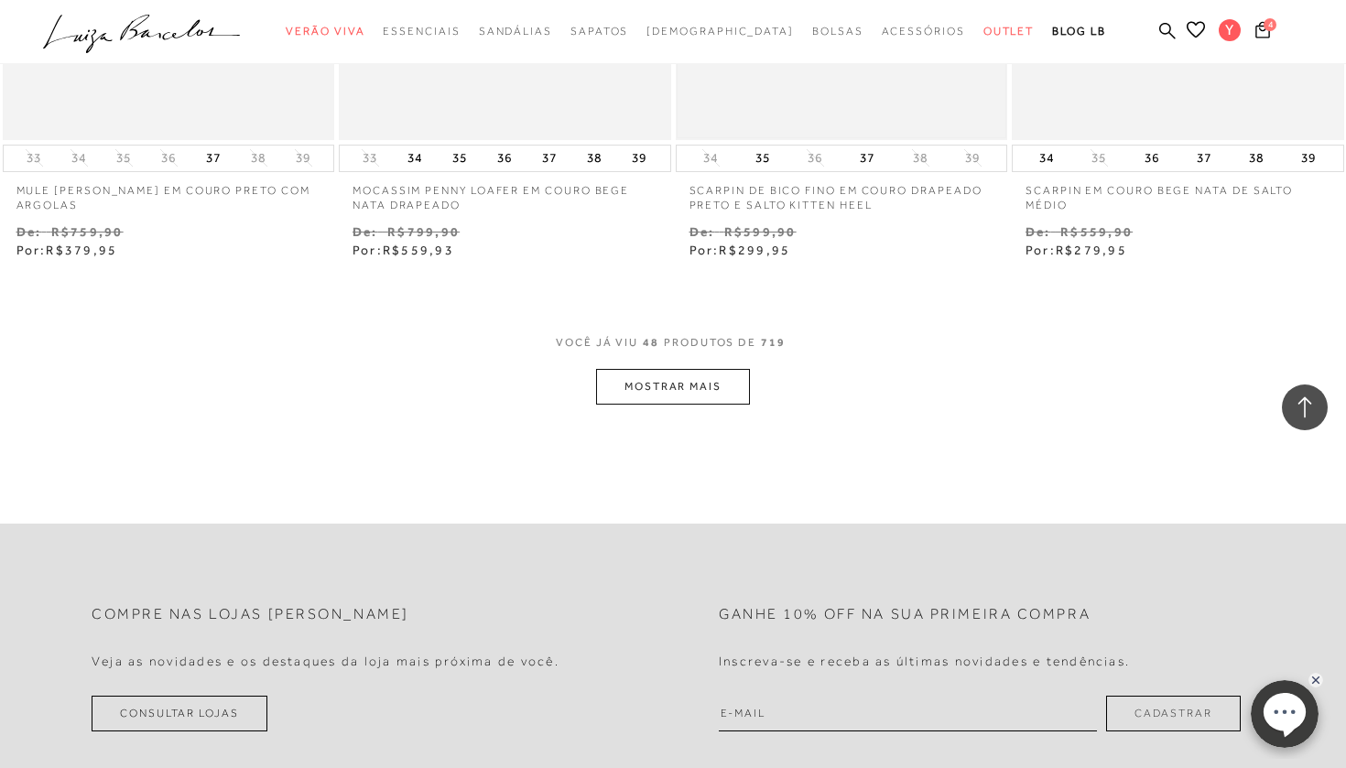
scroll to position [7533, 0]
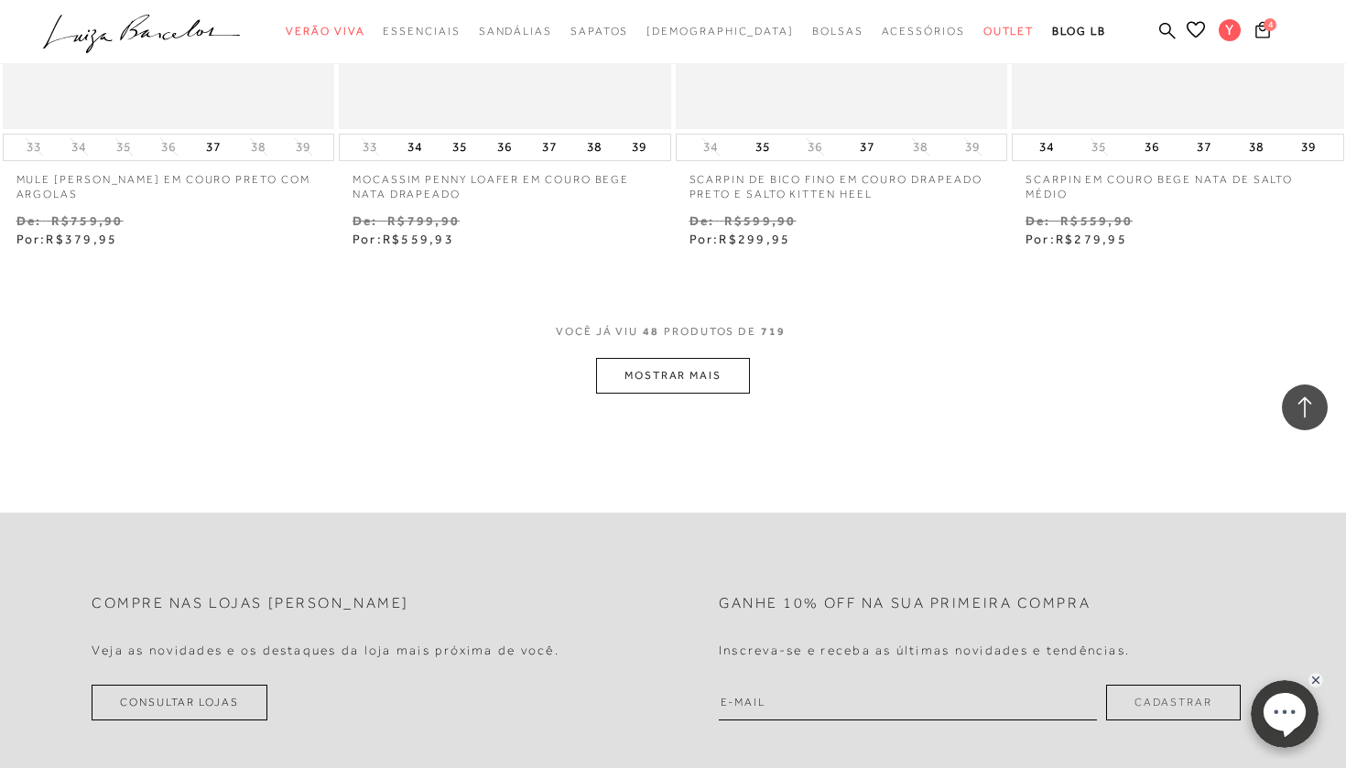
click at [672, 358] on button "MOSTRAR MAIS" at bounding box center [673, 376] width 154 height 36
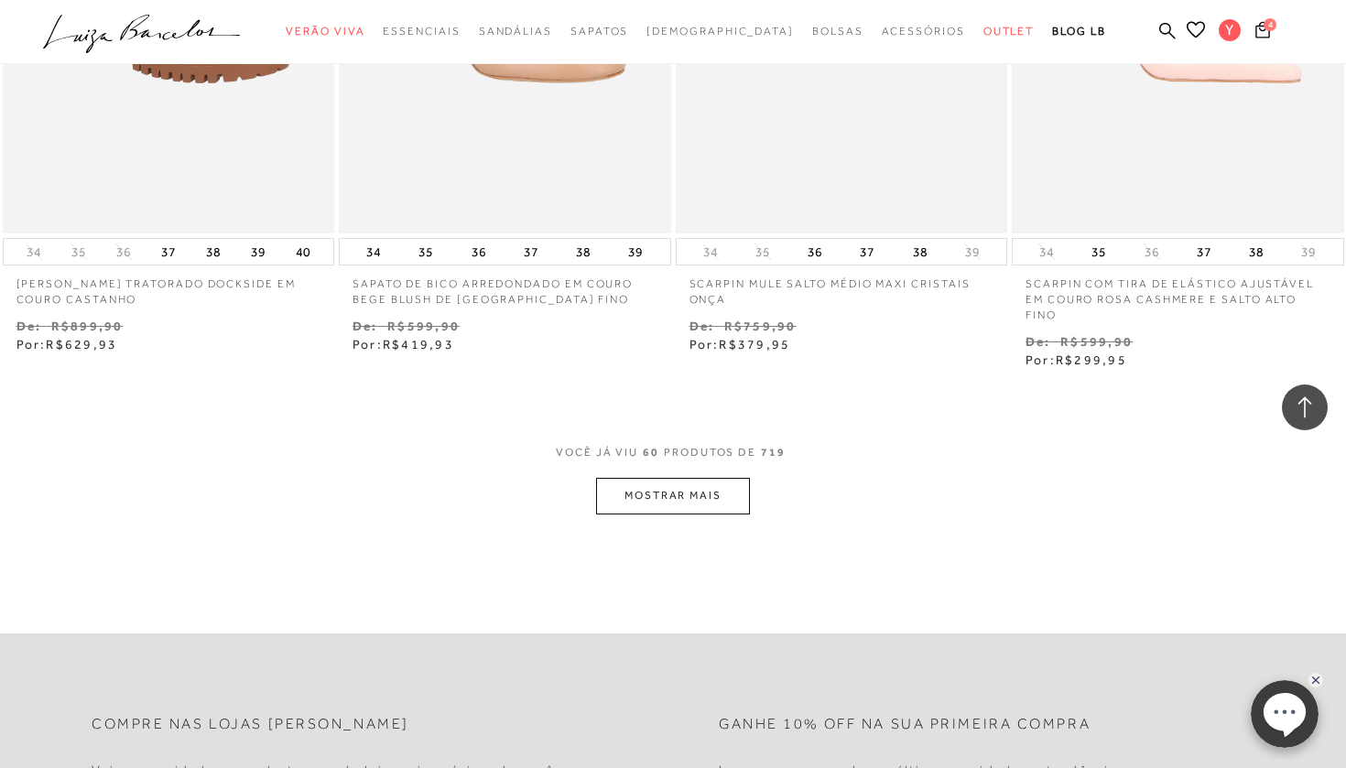
scroll to position [9357, 0]
click at [646, 473] on button "MOSTRAR MAIS" at bounding box center [673, 491] width 154 height 36
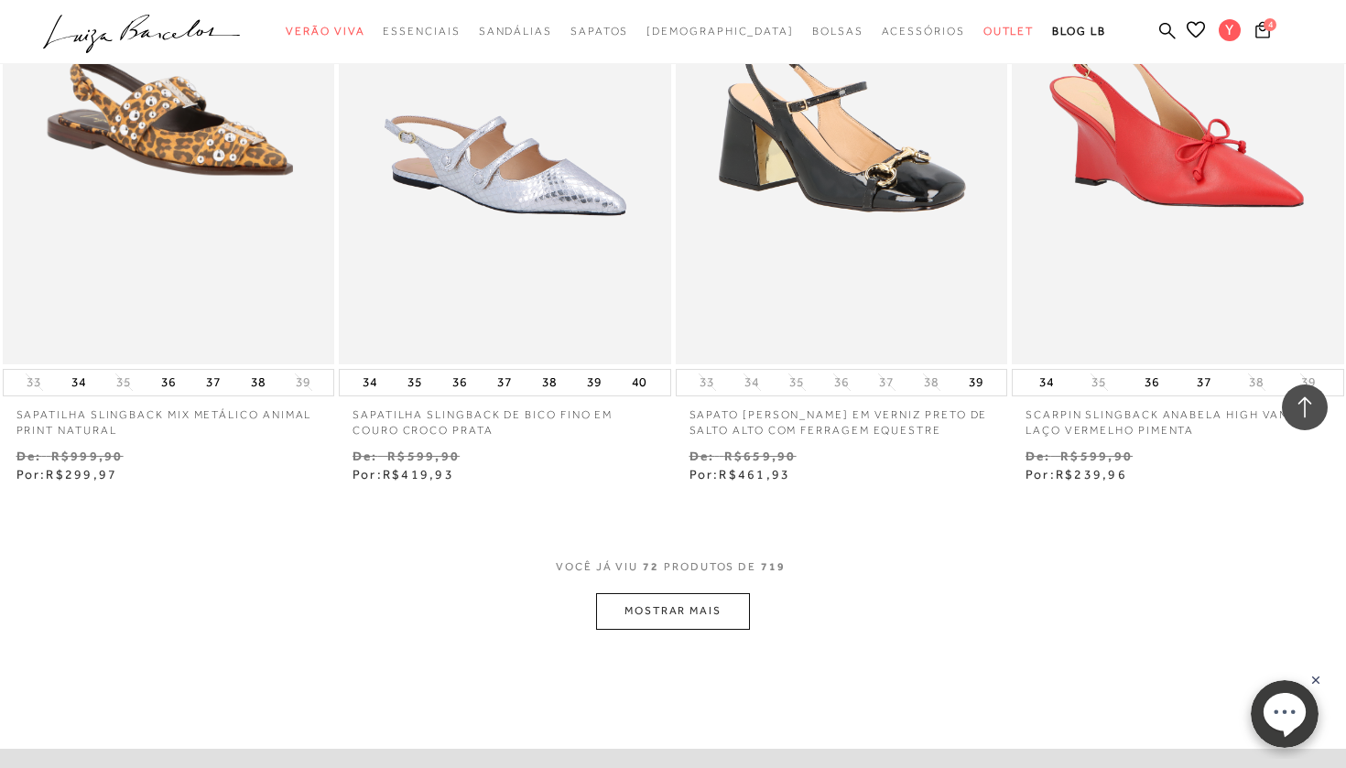
scroll to position [11155, 0]
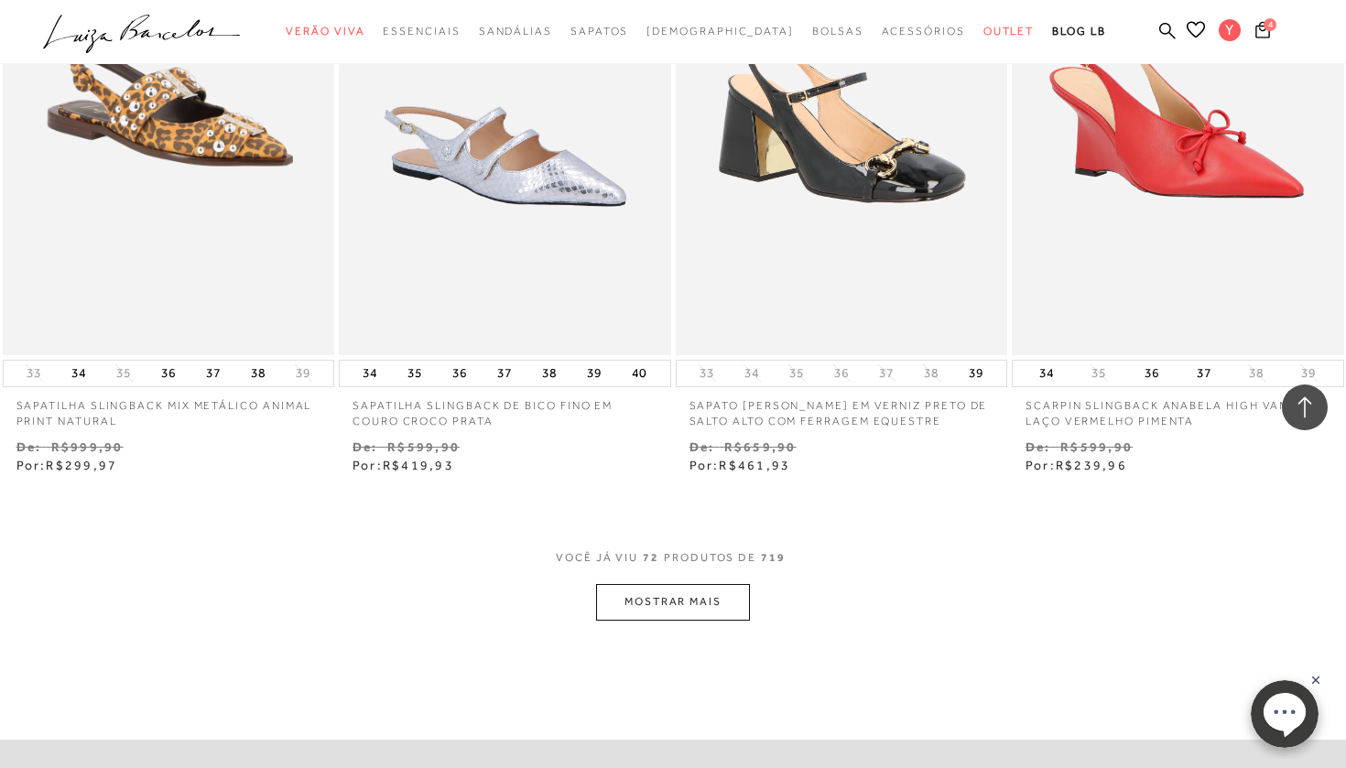
click at [653, 584] on button "MOSTRAR MAIS" at bounding box center [673, 602] width 154 height 36
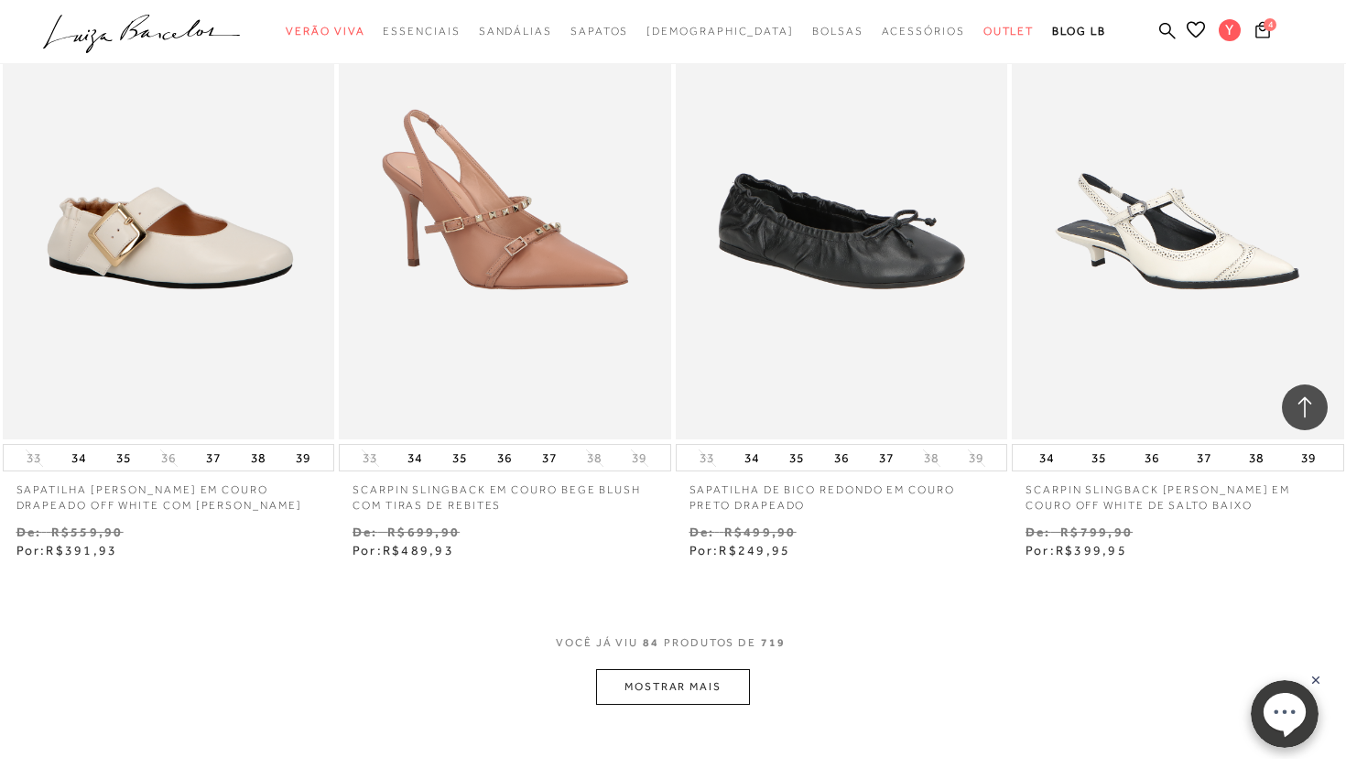
scroll to position [12998, 0]
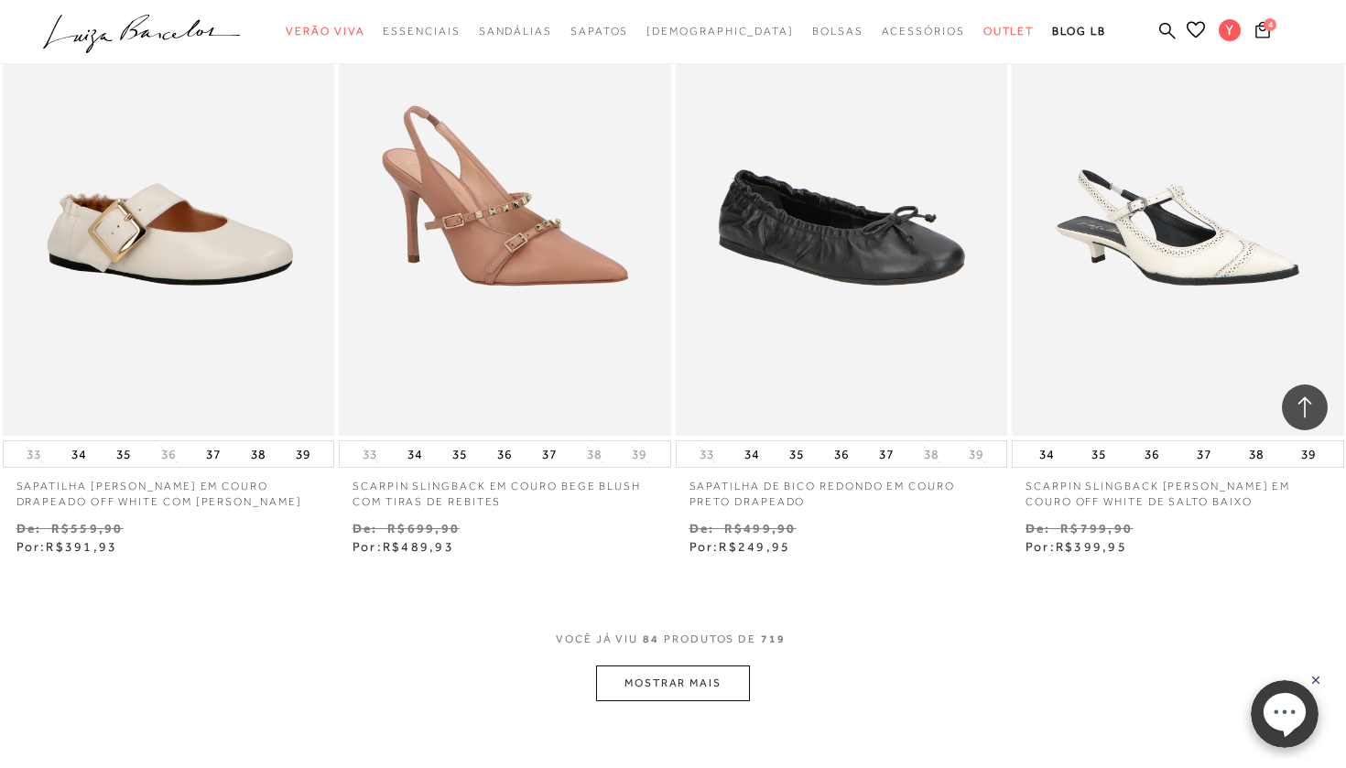
click at [635, 666] on button "MOSTRAR MAIS" at bounding box center [673, 684] width 154 height 36
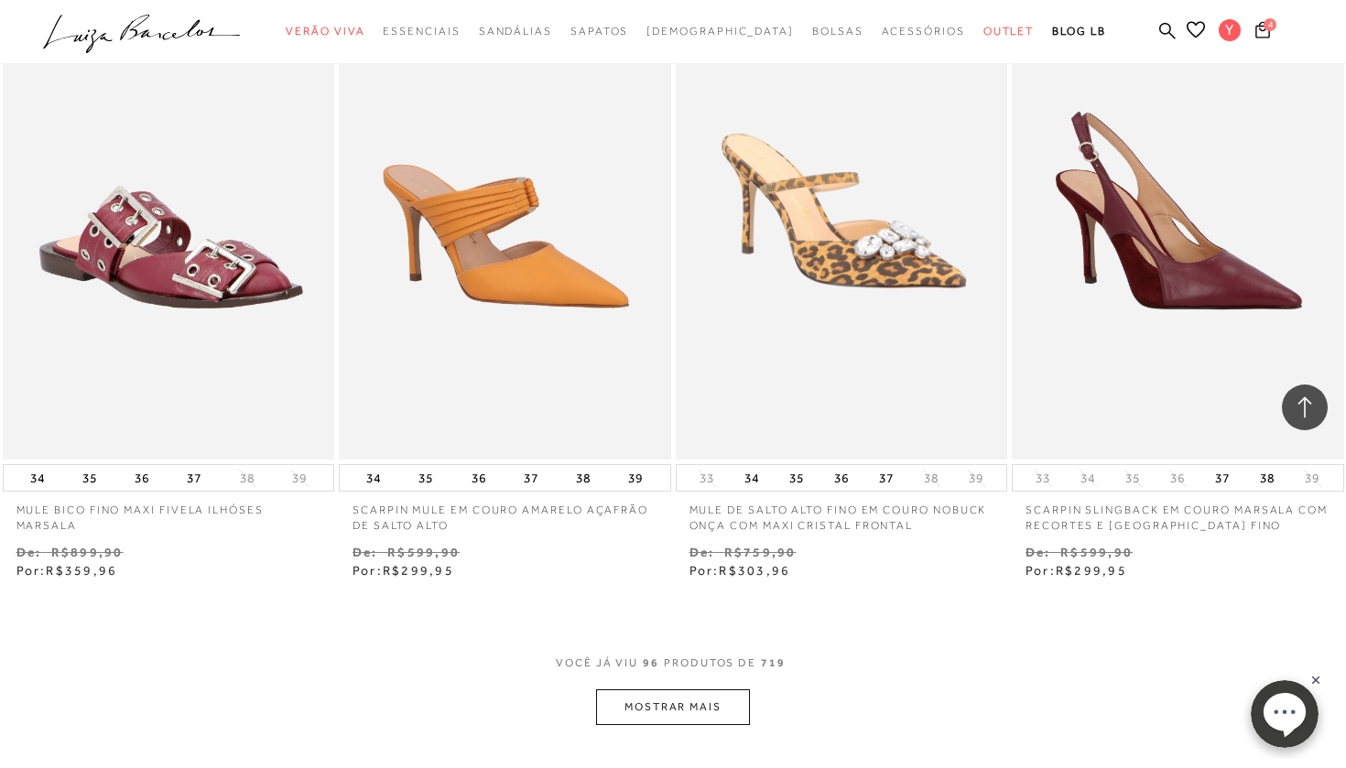
scroll to position [14885, 0]
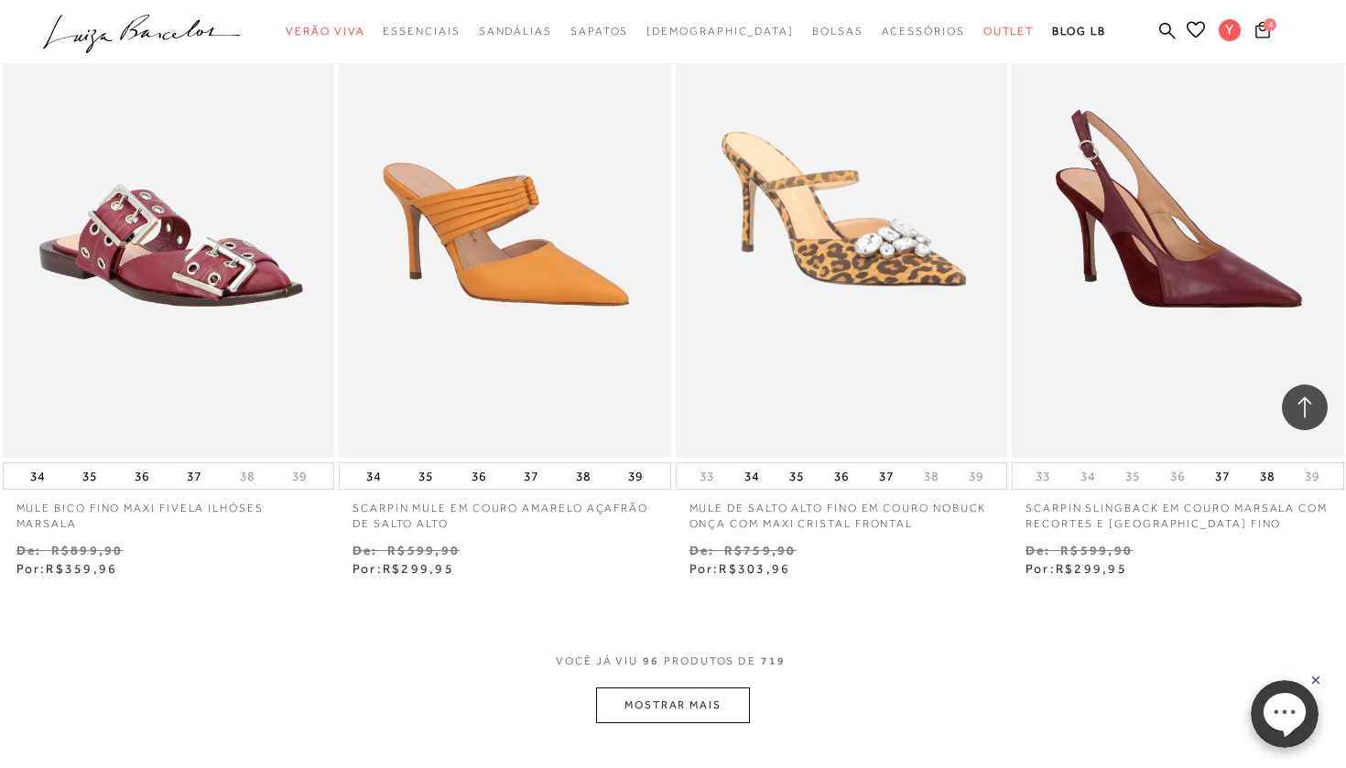
click at [678, 688] on button "MOSTRAR MAIS" at bounding box center [673, 706] width 154 height 36
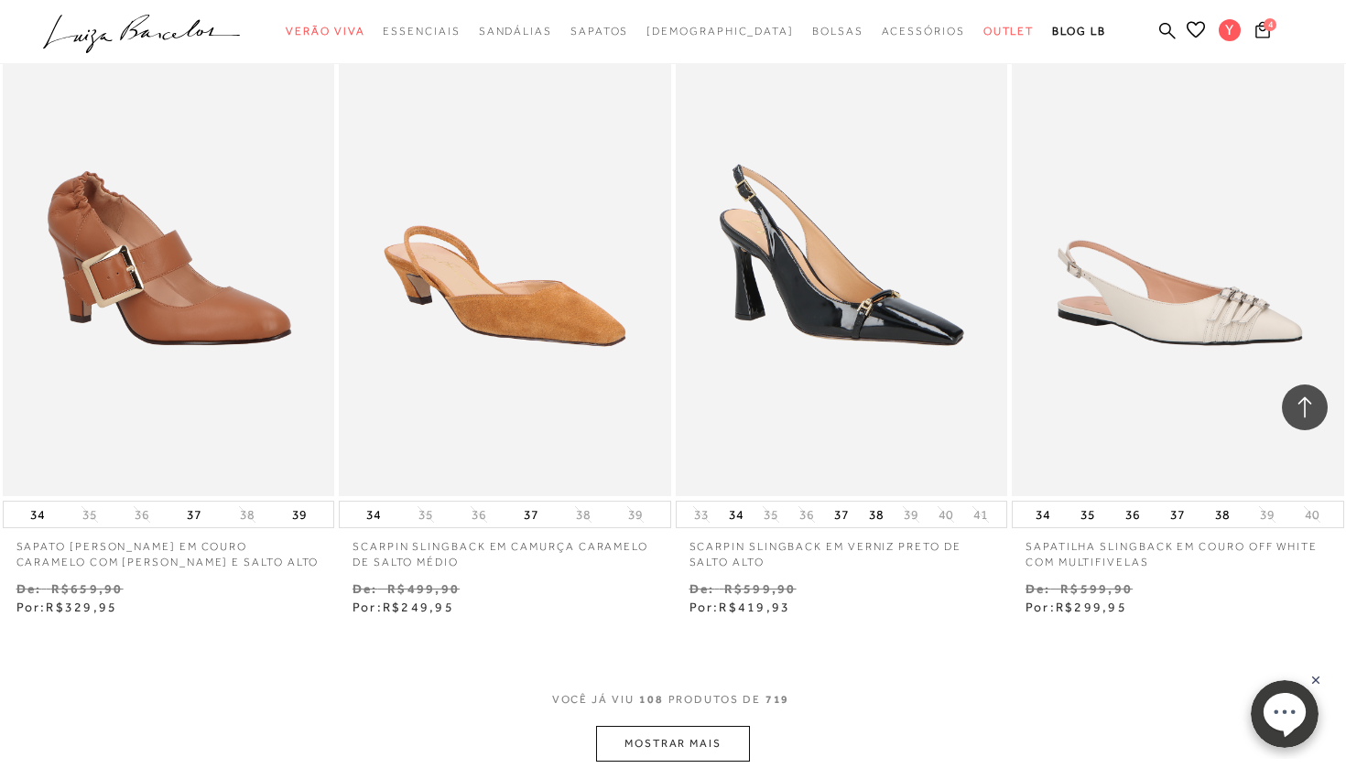
scroll to position [16760, 0]
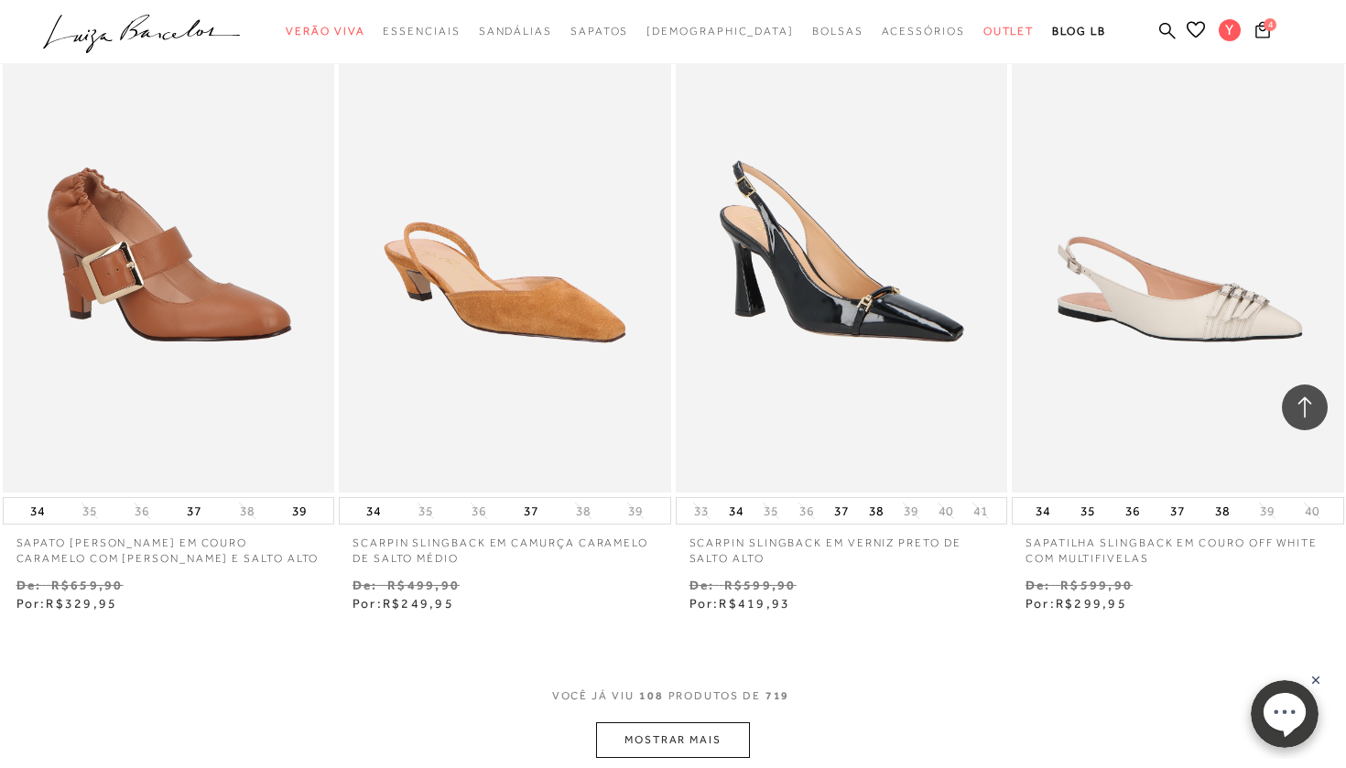
click at [665, 722] on button "MOSTRAR MAIS" at bounding box center [673, 740] width 154 height 36
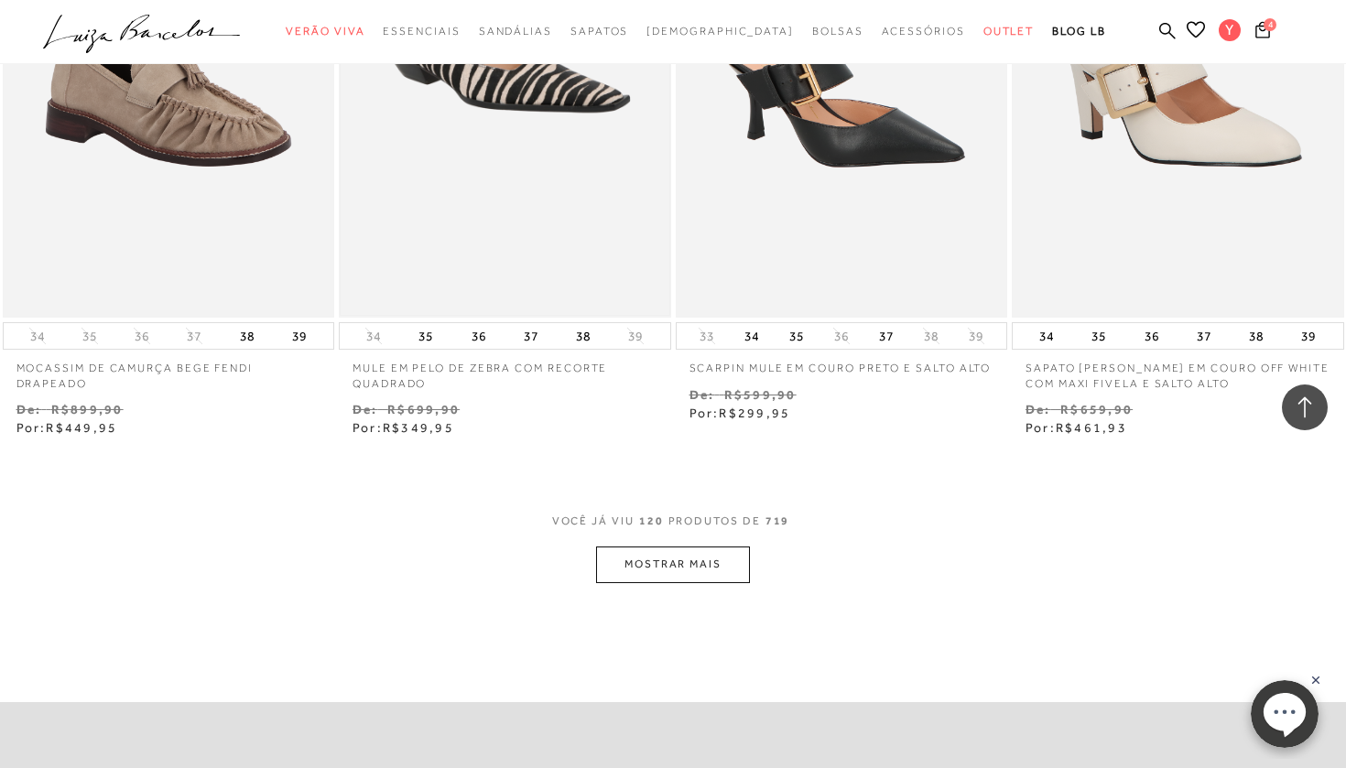
scroll to position [18866, 0]
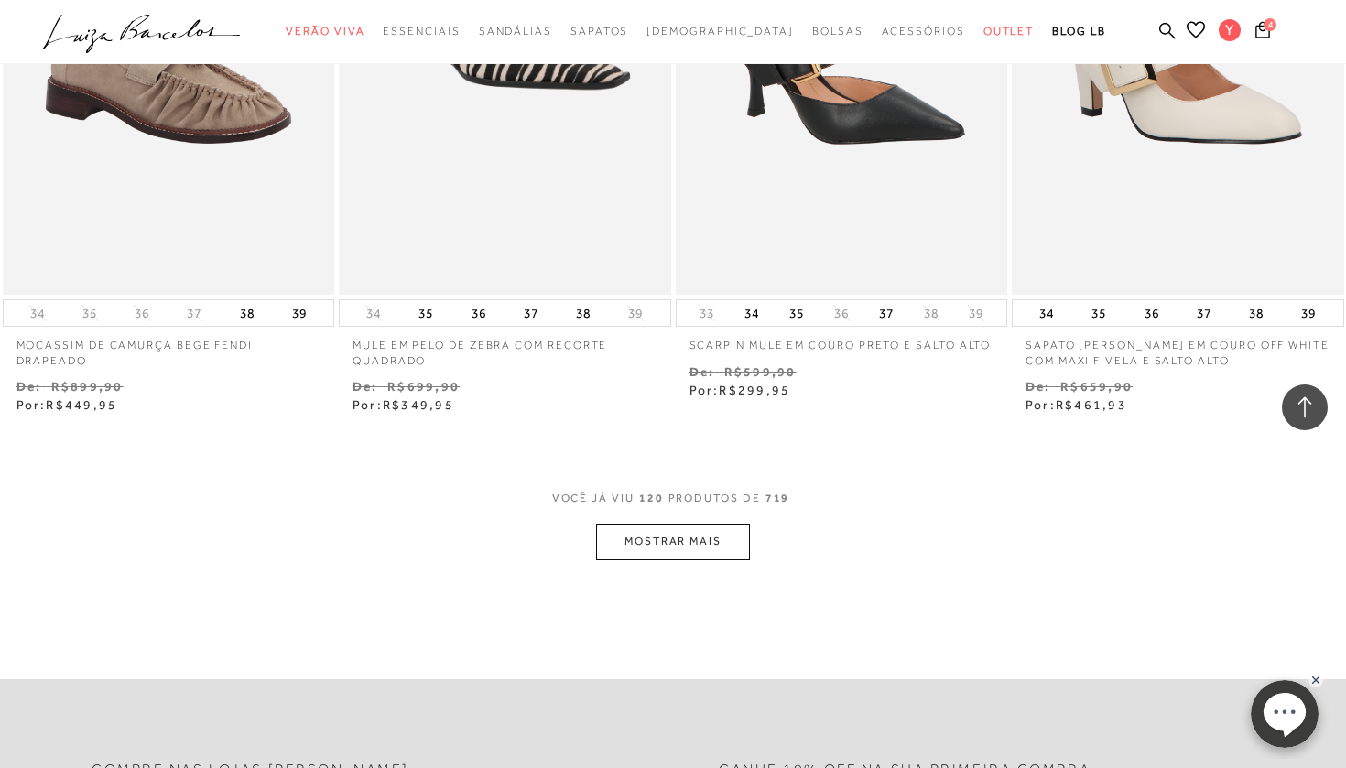
click at [677, 524] on button "MOSTRAR MAIS" at bounding box center [673, 542] width 154 height 36
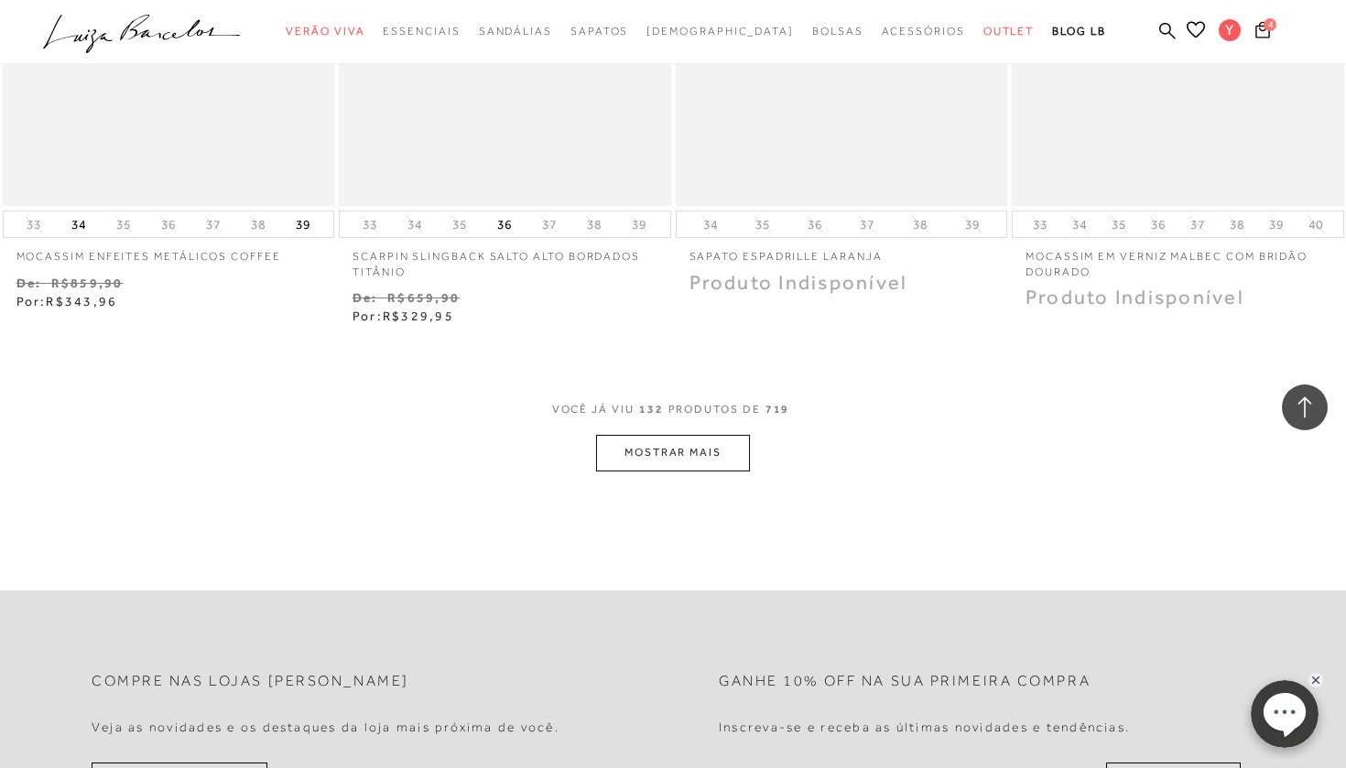
scroll to position [20866, 0]
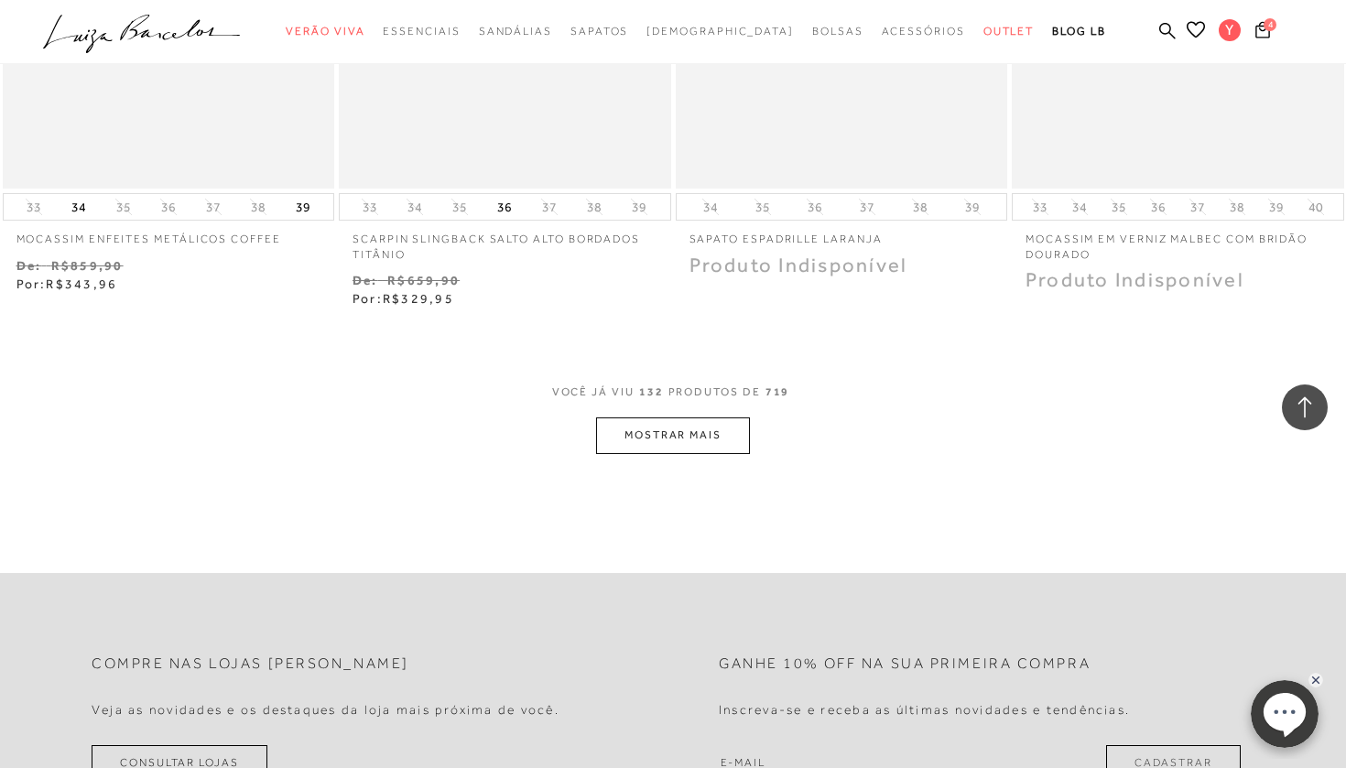
click at [672, 418] on button "MOSTRAR MAIS" at bounding box center [673, 436] width 154 height 36
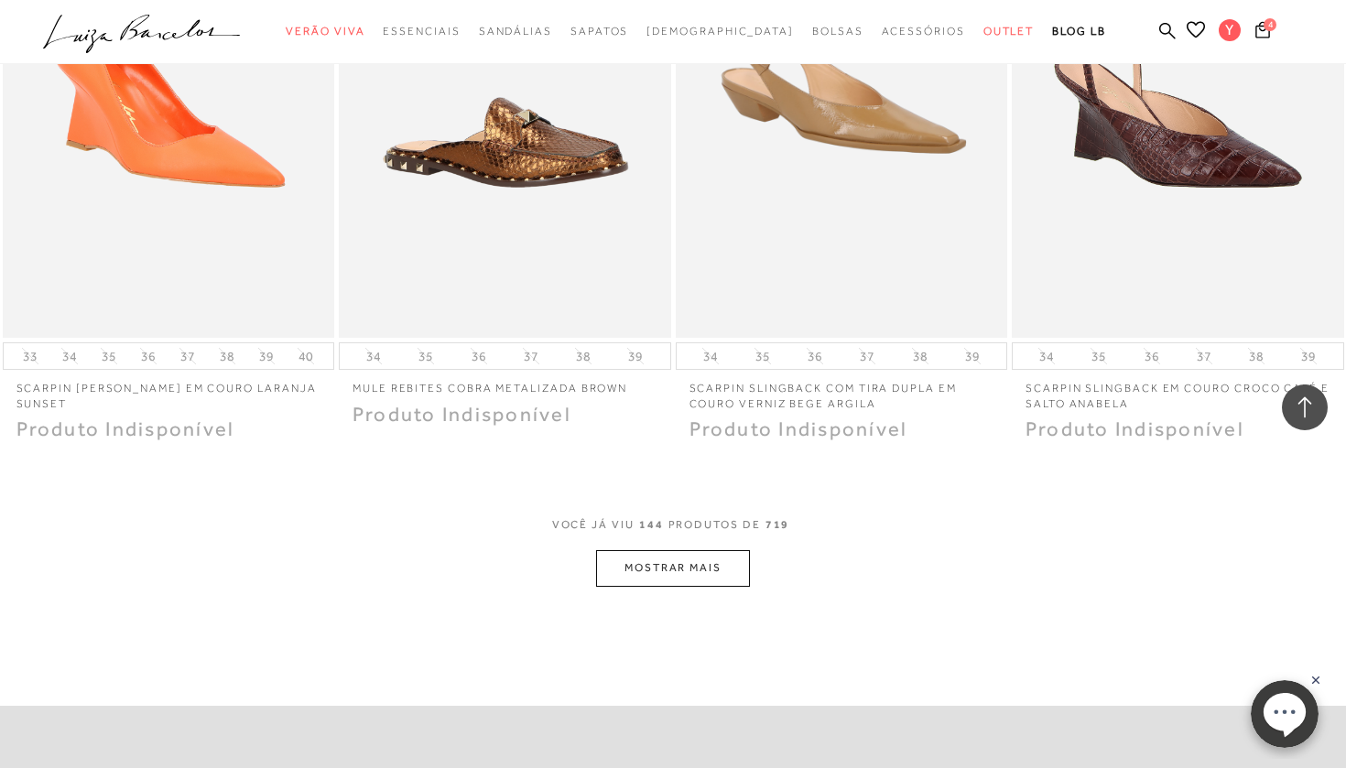
scroll to position [22634, 0]
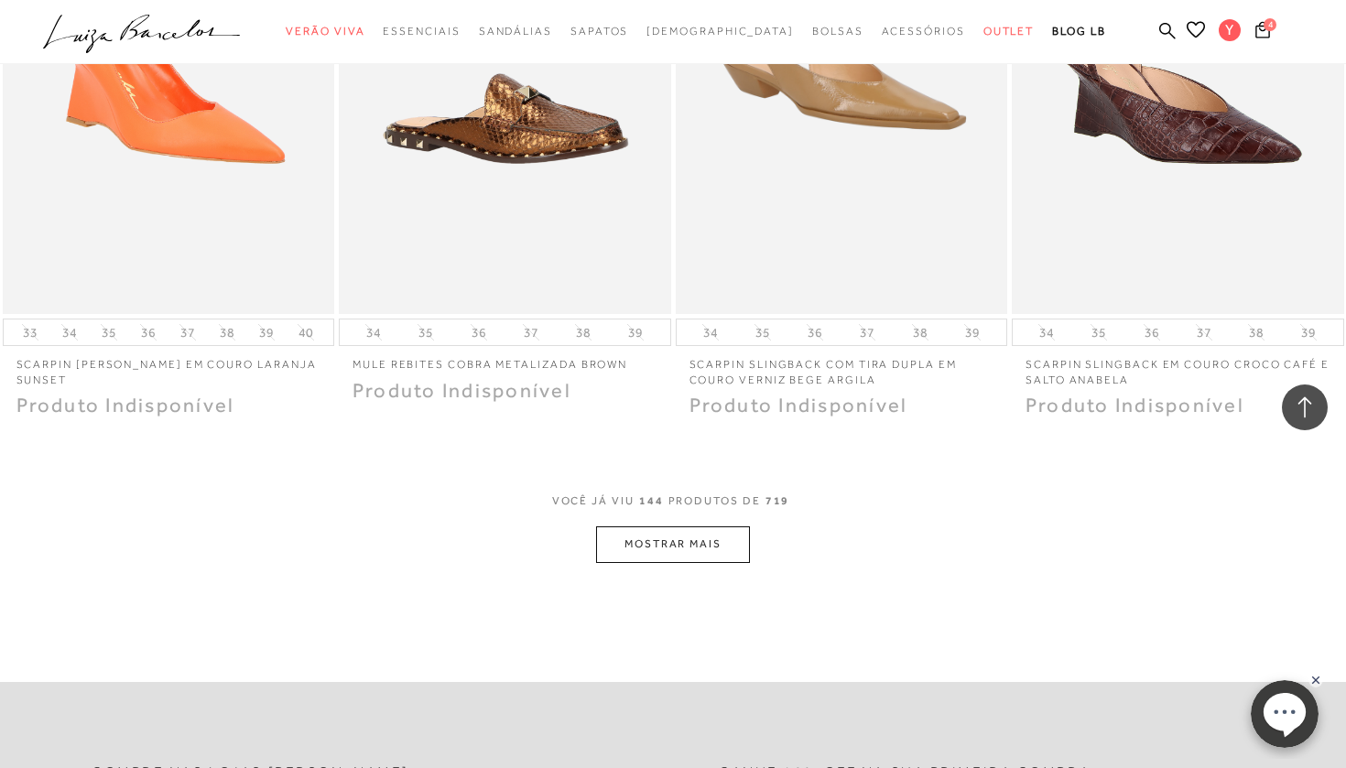
click at [648, 526] on button "MOSTRAR MAIS" at bounding box center [673, 544] width 154 height 36
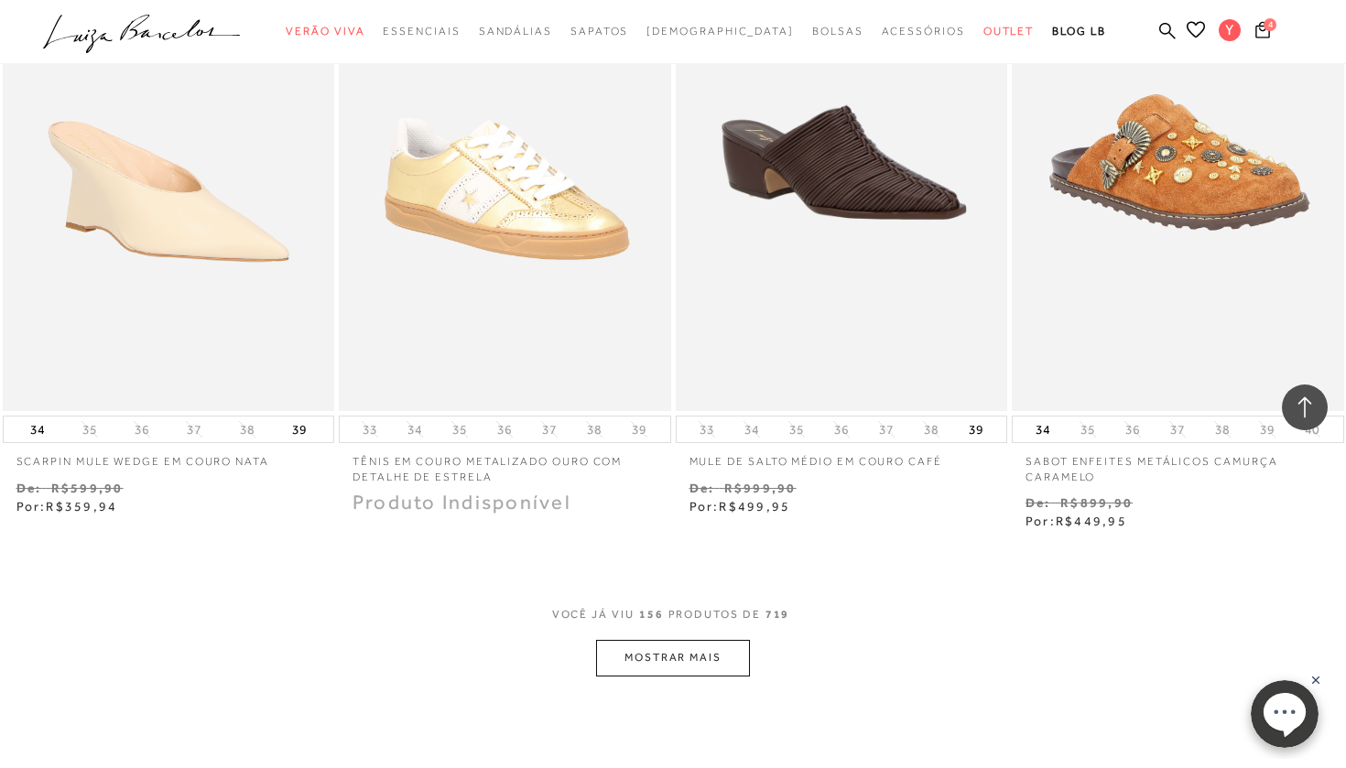
scroll to position [24421, 0]
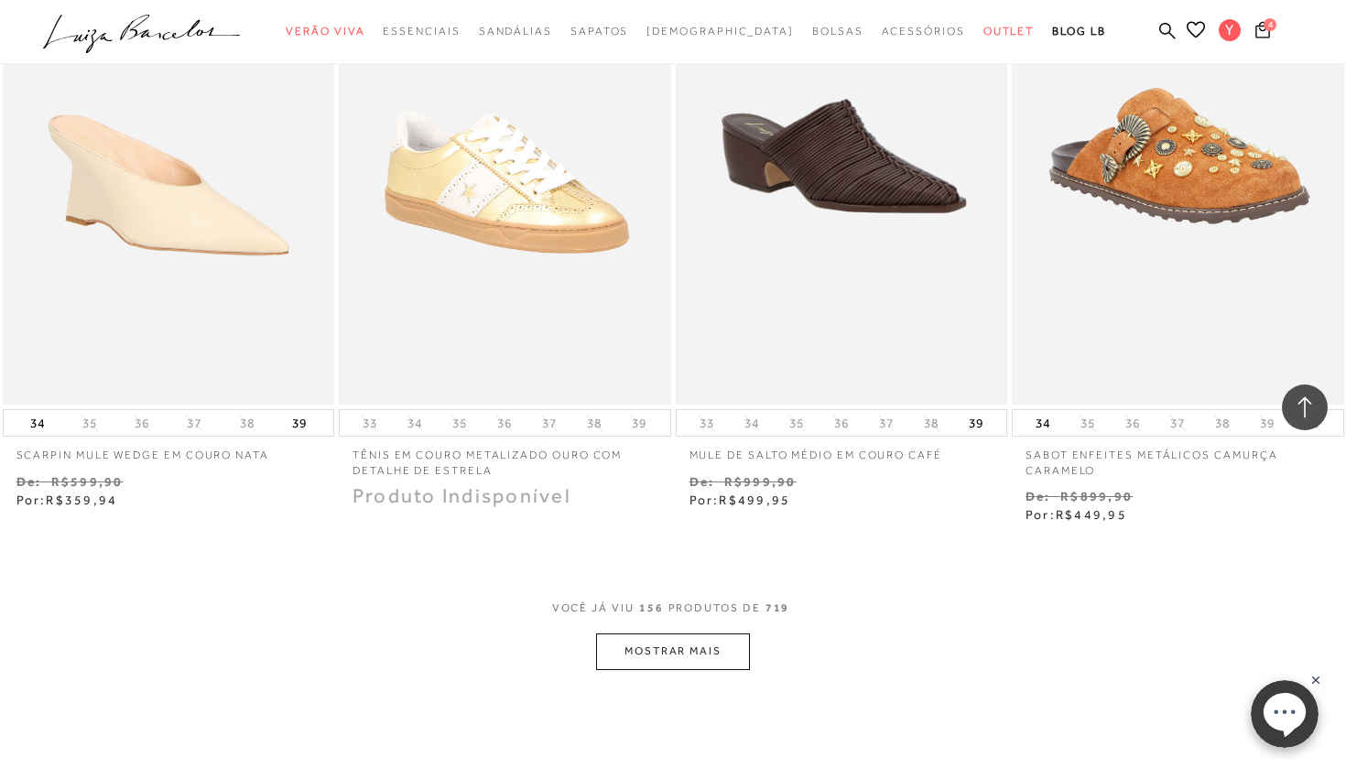
click at [657, 634] on button "MOSTRAR MAIS" at bounding box center [673, 652] width 154 height 36
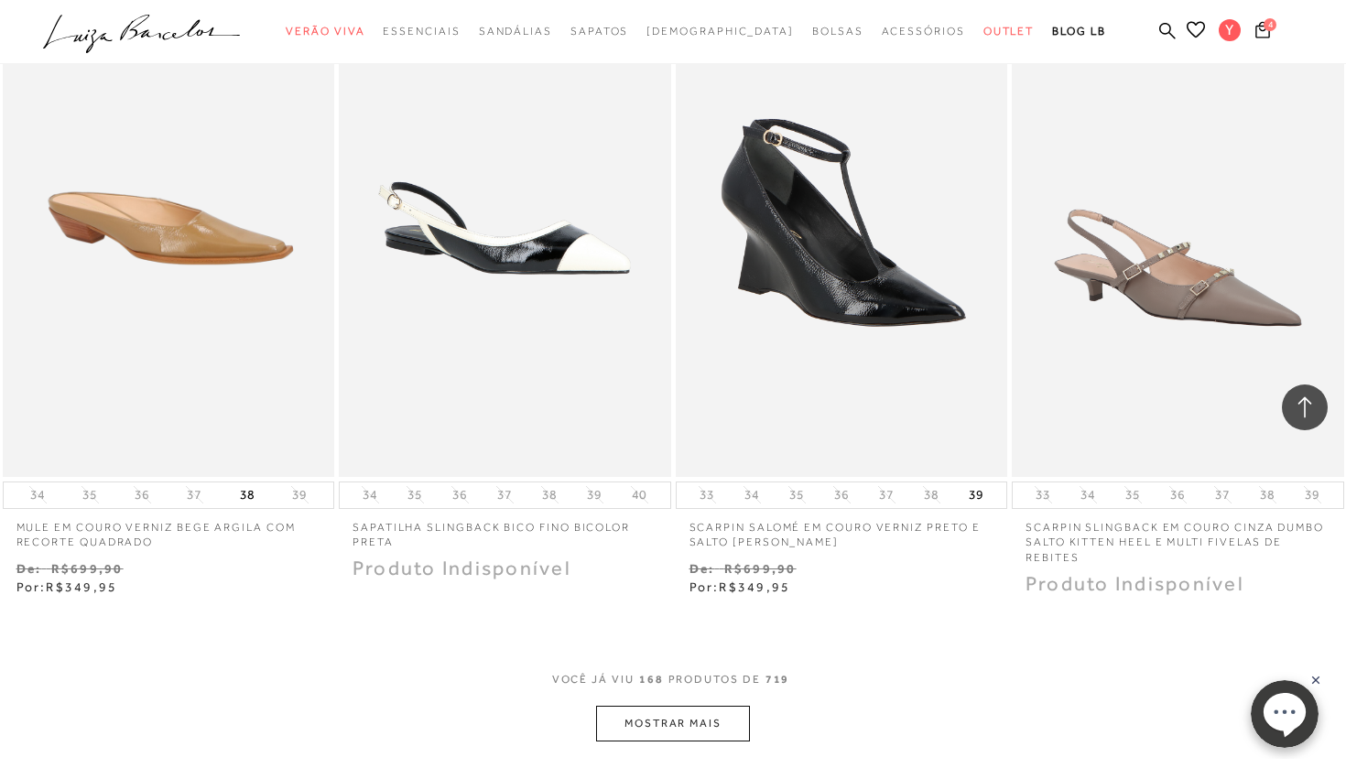
scroll to position [26262, 0]
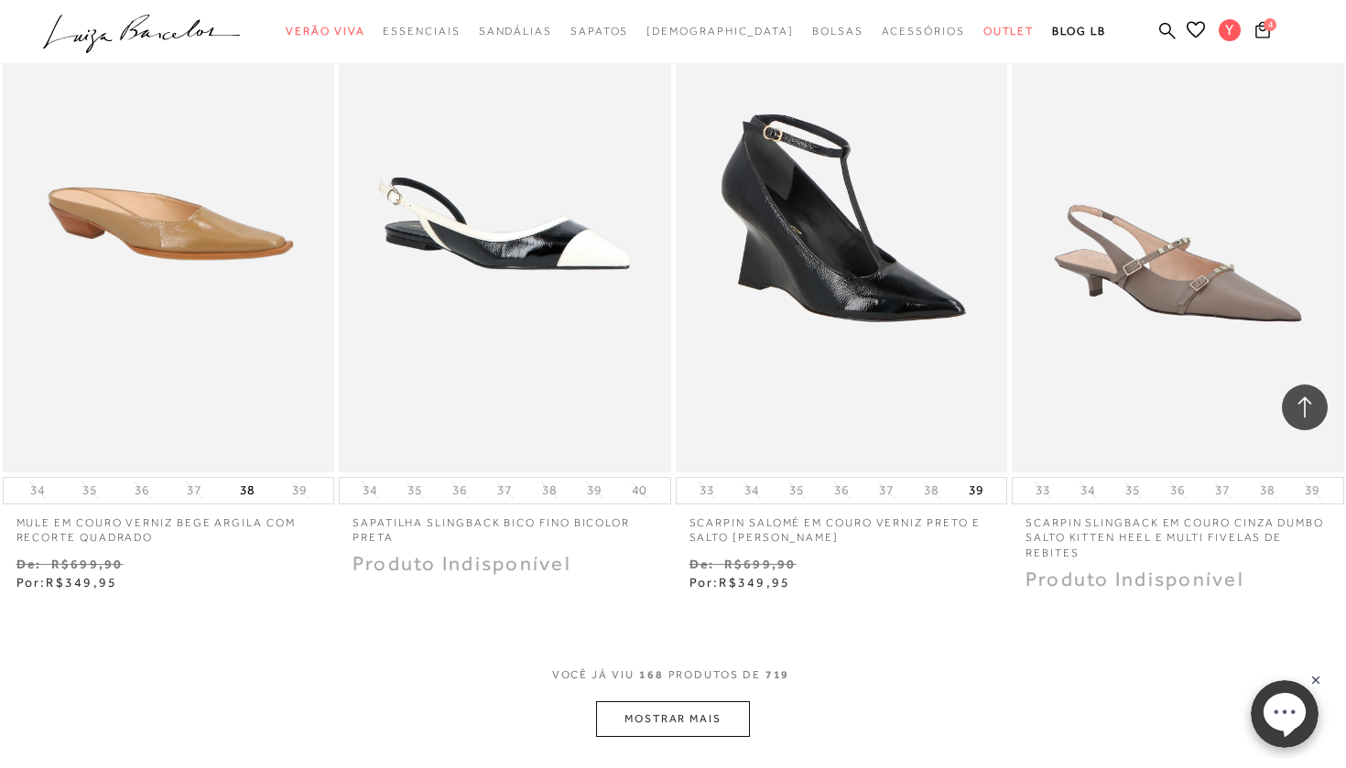
click at [682, 701] on button "MOSTRAR MAIS" at bounding box center [673, 719] width 154 height 36
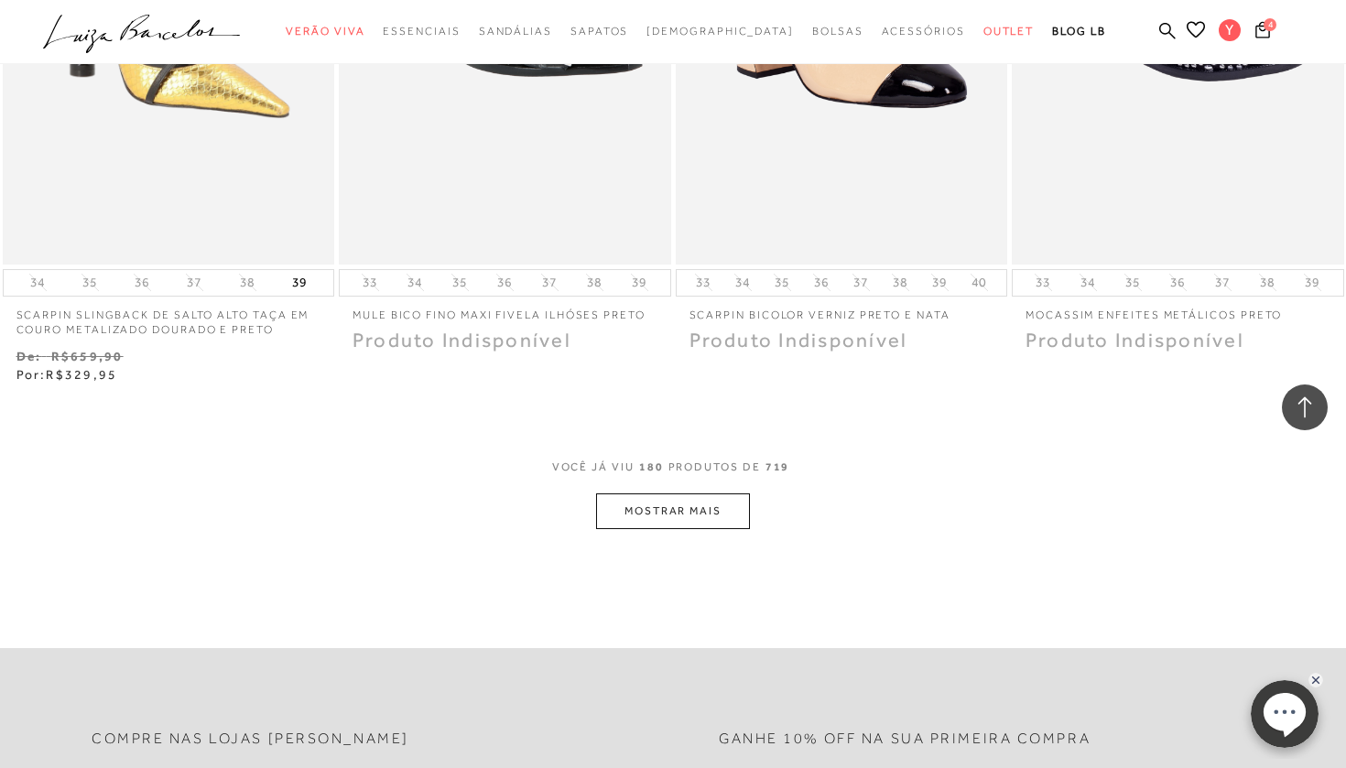
scroll to position [28396, 0]
